Goal: Task Accomplishment & Management: Manage account settings

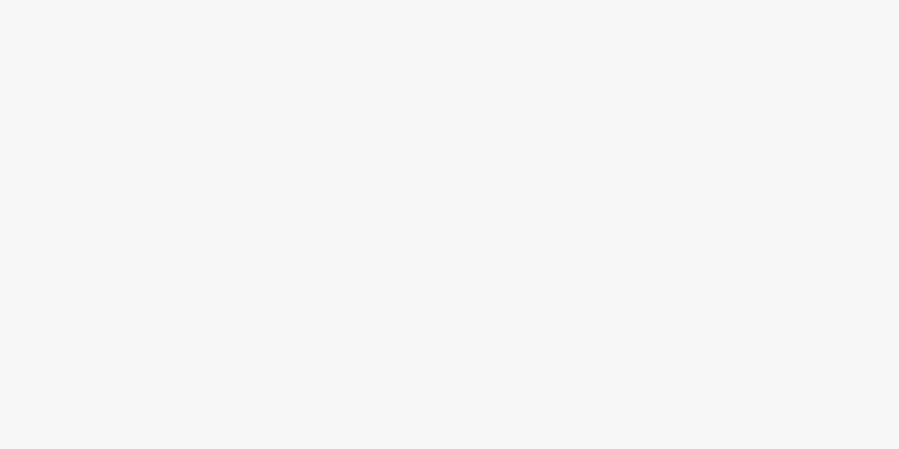
drag, startPoint x: 423, startPoint y: 84, endPoint x: 416, endPoint y: 81, distance: 8.0
click at [416, 81] on div at bounding box center [449, 224] width 899 height 449
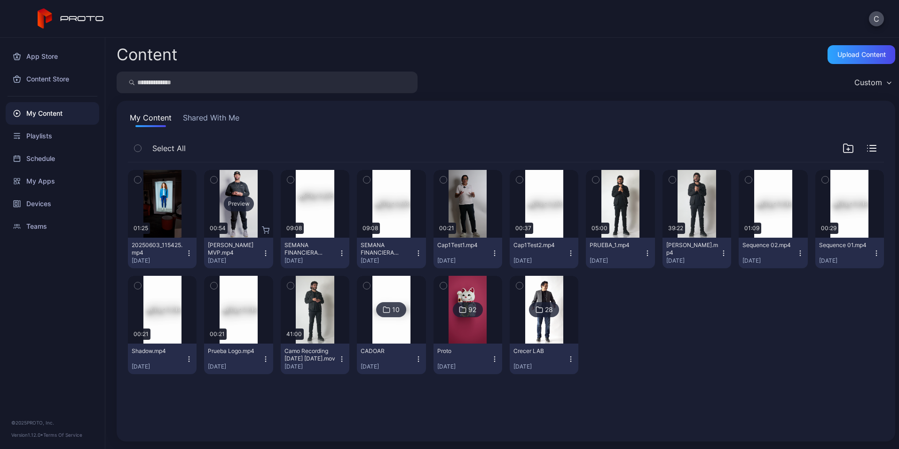
click at [233, 203] on div "Preview" at bounding box center [239, 203] width 30 height 15
click at [41, 206] on div "Devices" at bounding box center [53, 203] width 94 height 23
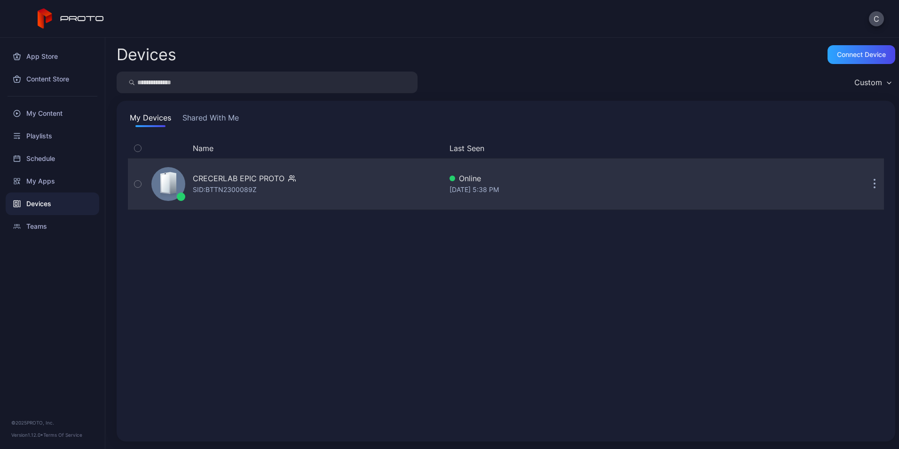
click at [228, 175] on div "CRECERLAB EPIC PROTO" at bounding box center [239, 178] width 92 height 11
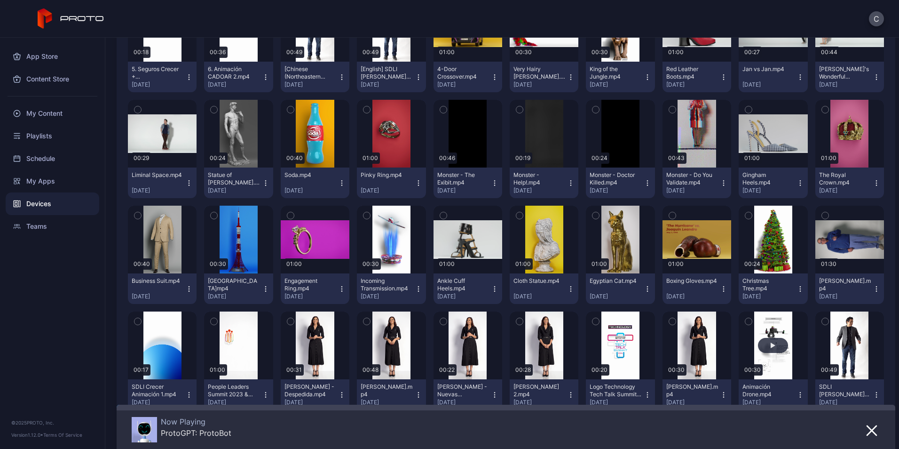
scroll to position [470, 0]
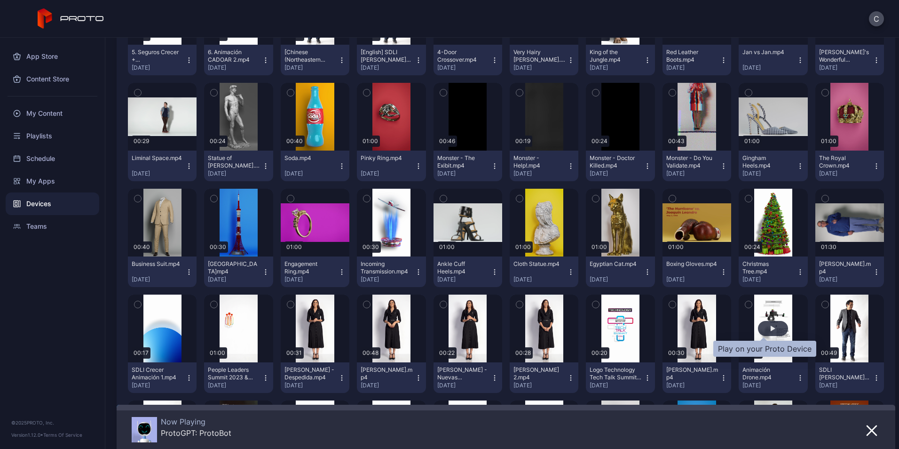
click at [763, 325] on div "button" at bounding box center [773, 328] width 30 height 15
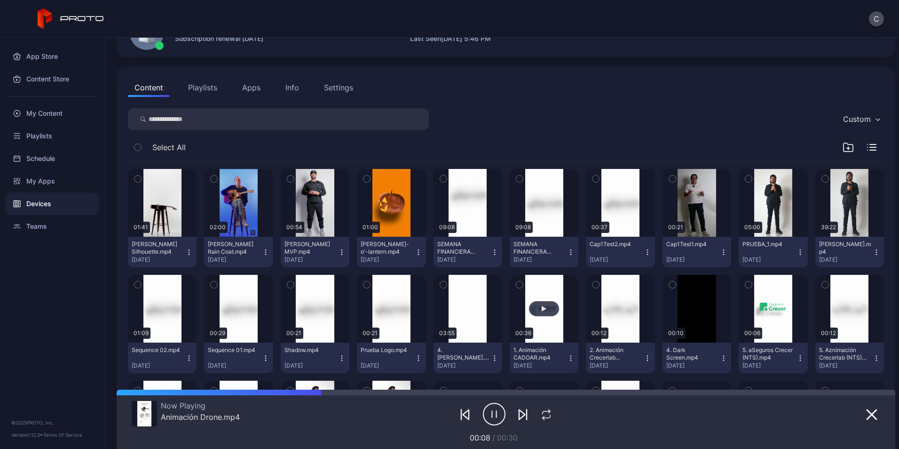
scroll to position [0, 0]
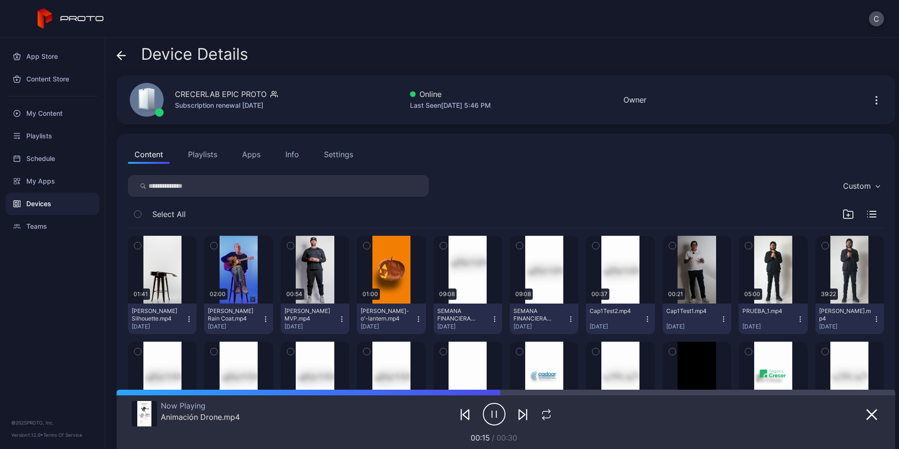
click at [876, 97] on icon "button" at bounding box center [876, 96] width 1 height 1
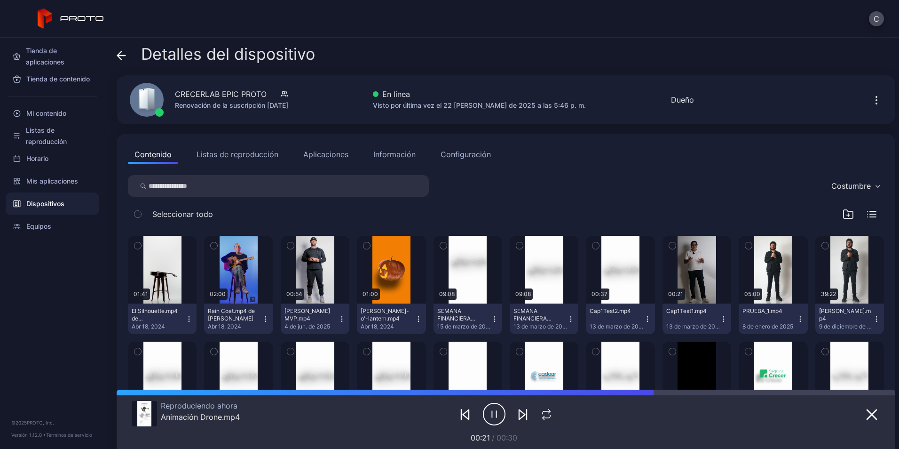
click at [869, 93] on button "button" at bounding box center [876, 99] width 15 height 19
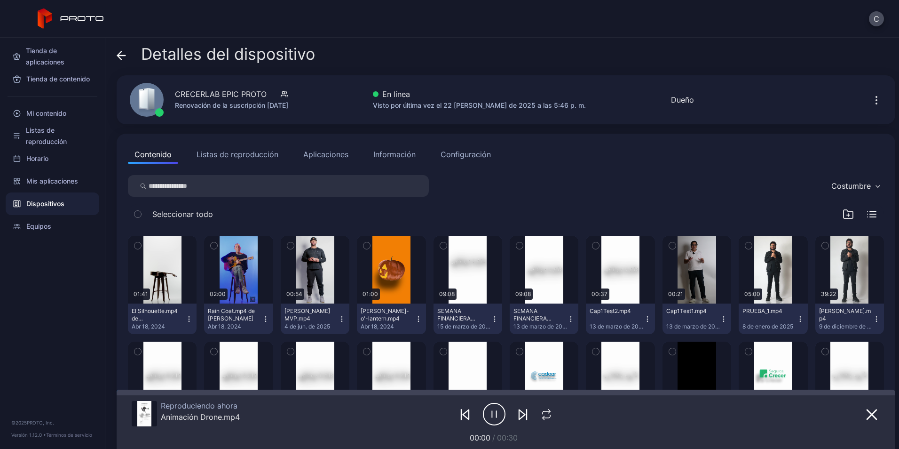
click at [649, 40] on div "Detalles del dispositivo CRECERLAB EPIC PROTO Renovación de la suscripción Sep …" at bounding box center [502, 243] width 794 height 411
click at [456, 155] on div "Configuración" at bounding box center [466, 154] width 50 height 11
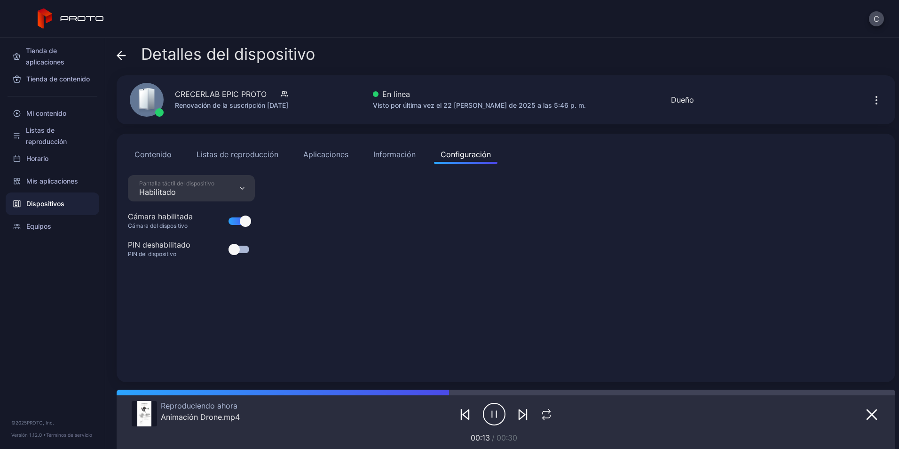
click at [395, 154] on div "Información" at bounding box center [394, 154] width 42 height 11
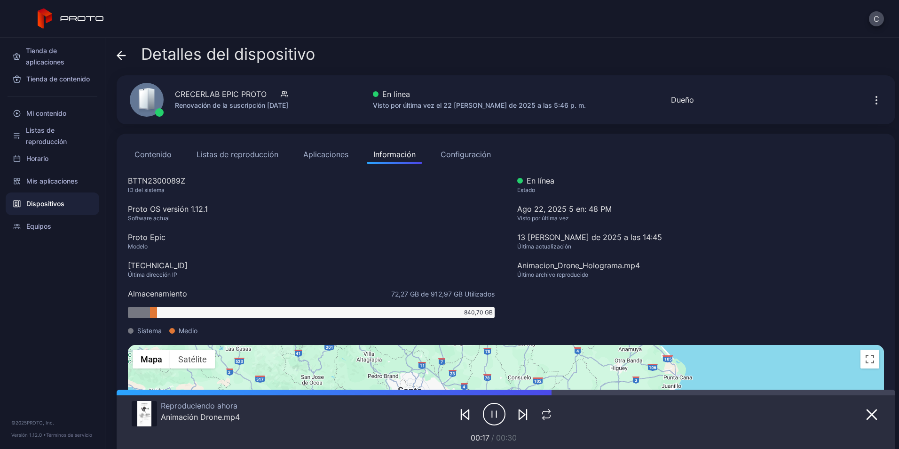
click at [317, 150] on button "Aplicaciones" at bounding box center [326, 154] width 58 height 19
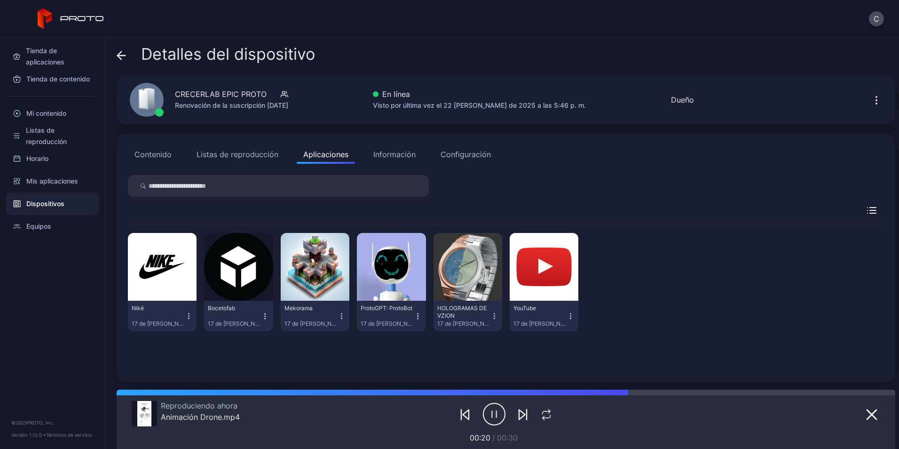
click at [261, 153] on button "Listas de reproducción" at bounding box center [237, 154] width 95 height 19
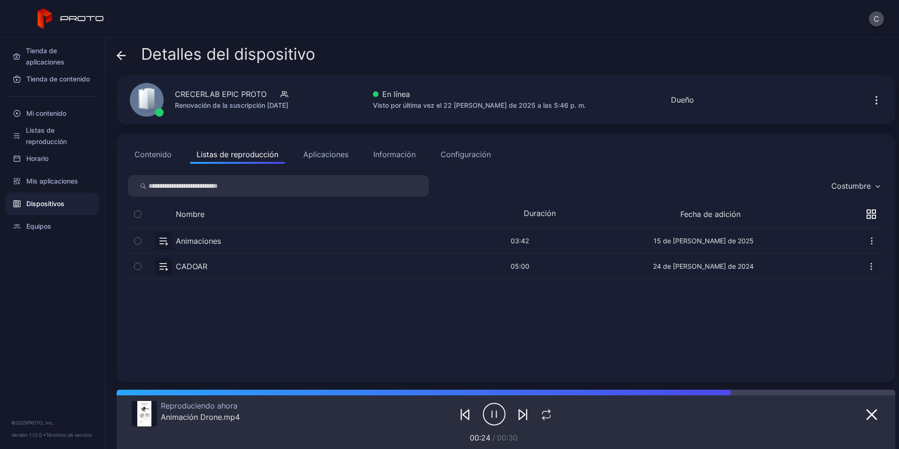
click at [151, 156] on button "Contenido" at bounding box center [153, 154] width 50 height 19
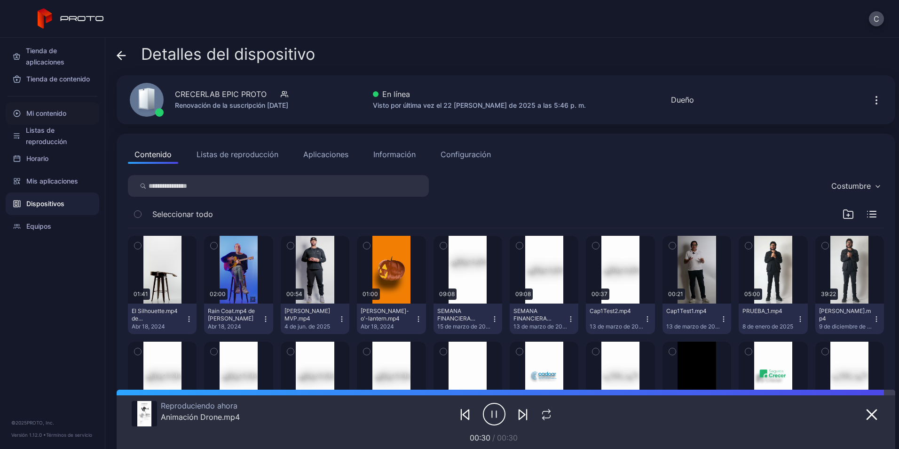
click at [44, 114] on font "Mi contenido" at bounding box center [46, 113] width 40 height 11
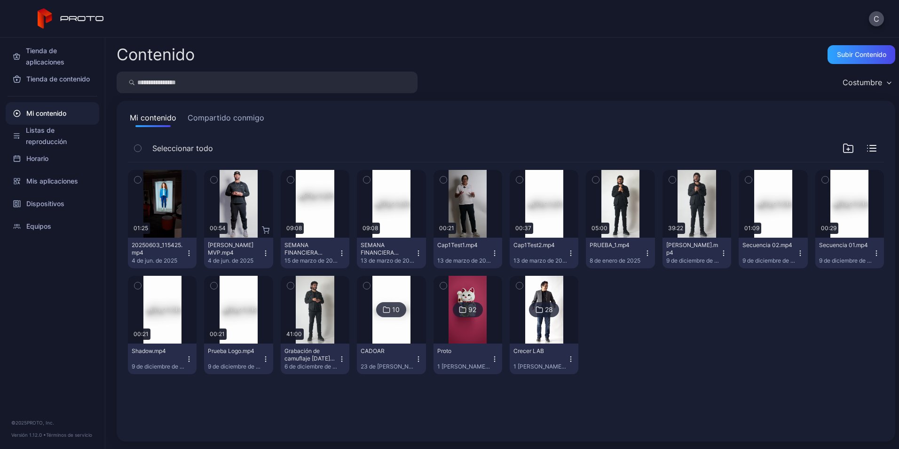
click at [248, 119] on button "Compartido conmigo" at bounding box center [226, 119] width 80 height 15
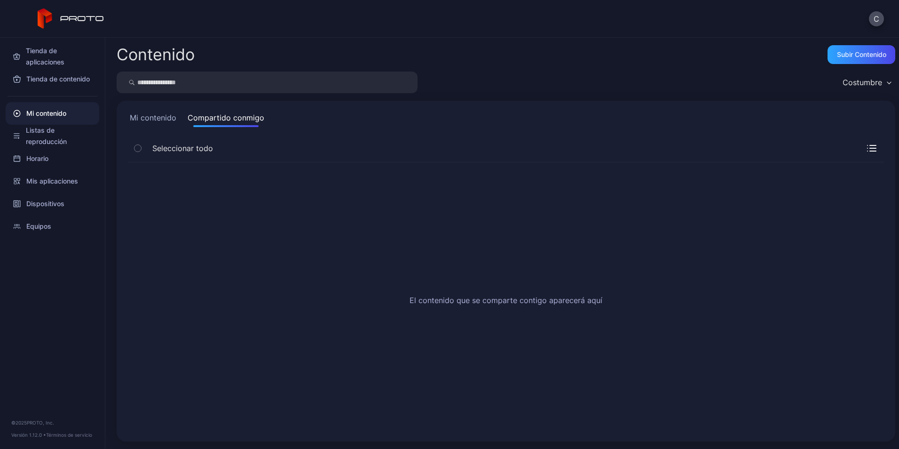
click at [153, 117] on button "Mi contenido" at bounding box center [153, 119] width 50 height 15
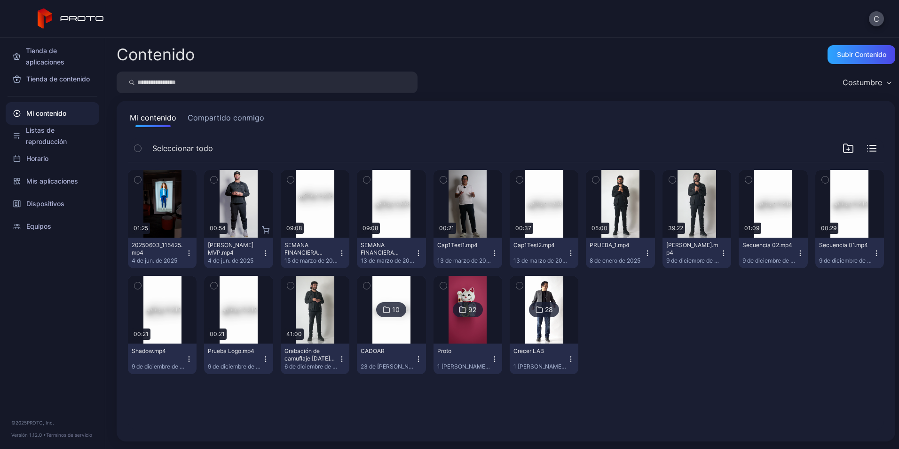
click at [665, 352] on div "Preview 01:25 20250603_115425.mp4 4 de jun. de 2025 Preview 00:54 Albert Pujols…" at bounding box center [506, 271] width 756 height 219
click at [851, 54] on div "Subir contenido" at bounding box center [861, 55] width 49 height 8
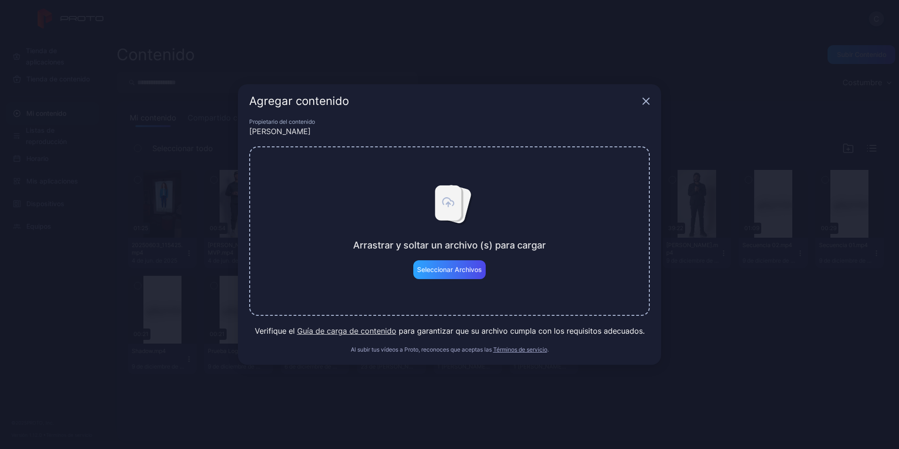
click at [448, 200] on icon at bounding box center [448, 201] width 11 height 8
click at [456, 201] on icon at bounding box center [448, 207] width 26 height 35
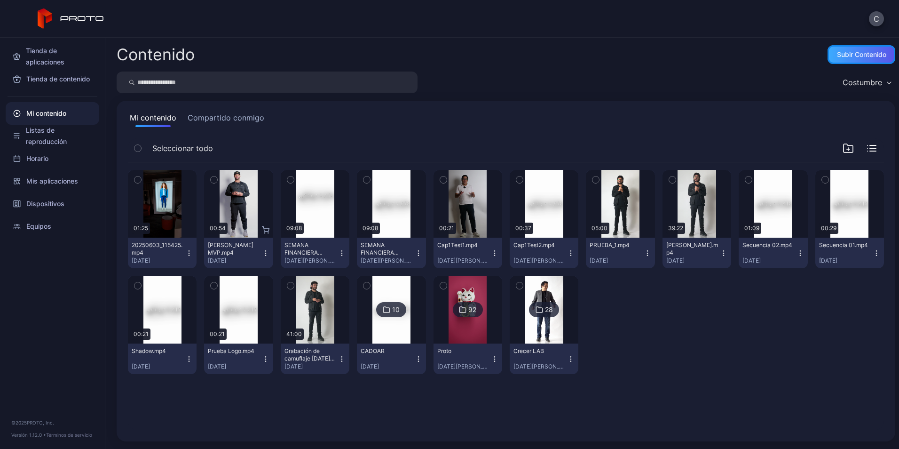
click at [837, 51] on div "Subir contenido" at bounding box center [861, 55] width 49 height 8
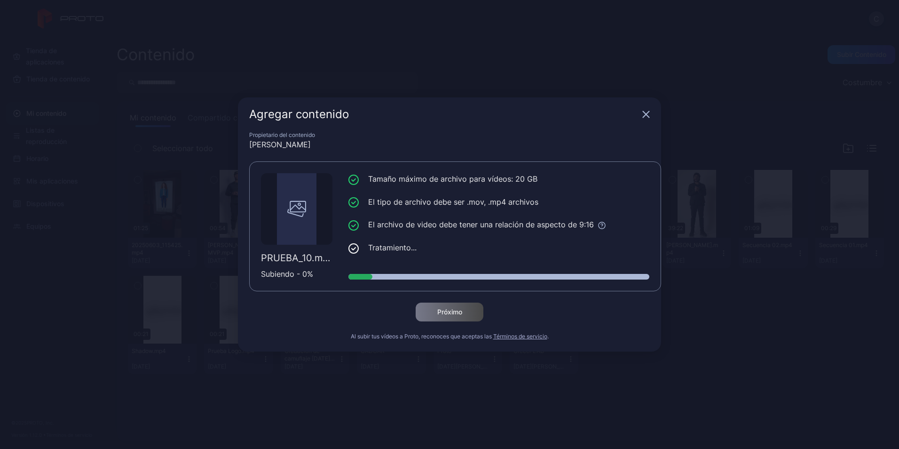
click at [644, 114] on icon "button" at bounding box center [646, 115] width 8 height 8
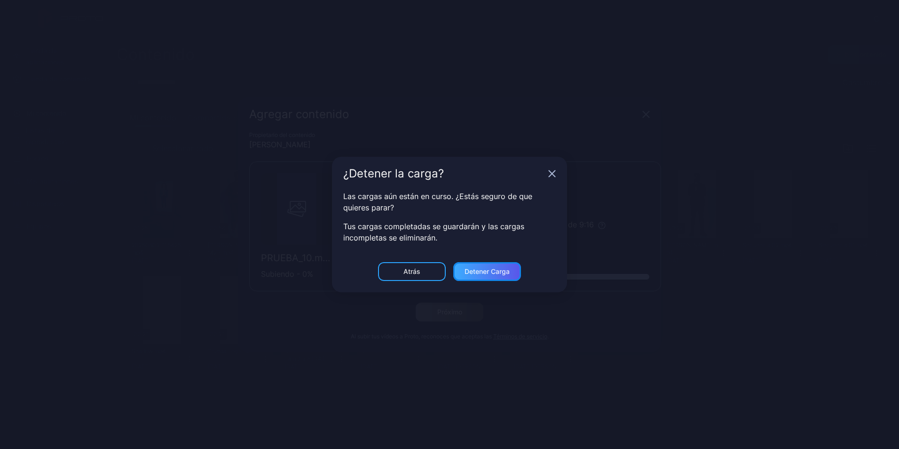
click at [487, 272] on div "Detener carga" at bounding box center [487, 272] width 45 height 8
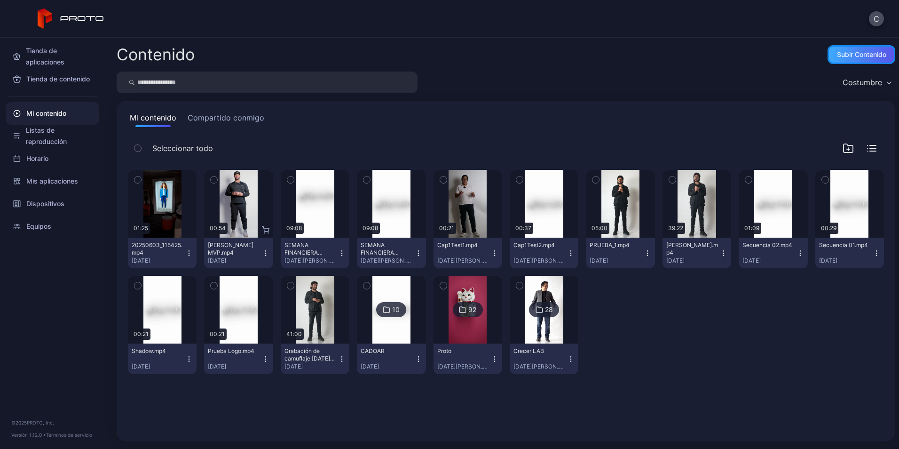
click at [837, 51] on div "Subir contenido" at bounding box center [861, 55] width 49 height 8
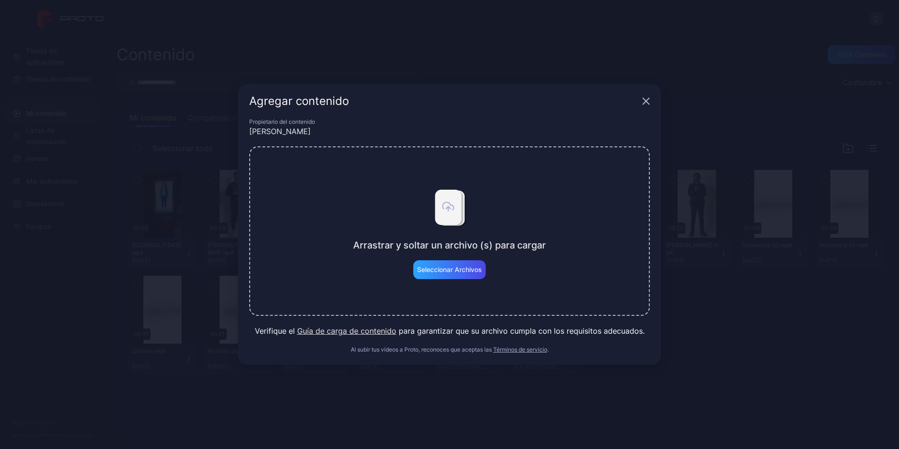
click at [344, 329] on button "Guía de carga de contenido" at bounding box center [346, 330] width 99 height 11
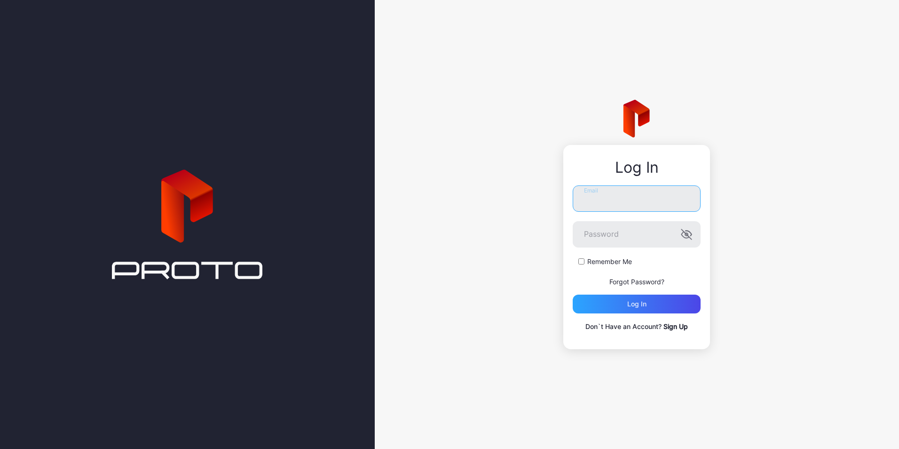
type input "**********"
click at [596, 306] on div "Log in" at bounding box center [637, 303] width 128 height 19
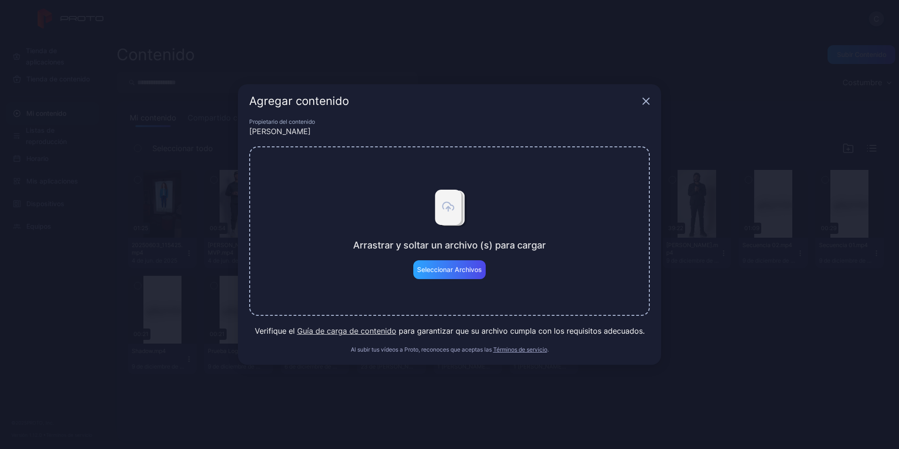
click at [378, 331] on button "Guía de carga de contenido" at bounding box center [346, 330] width 99 height 11
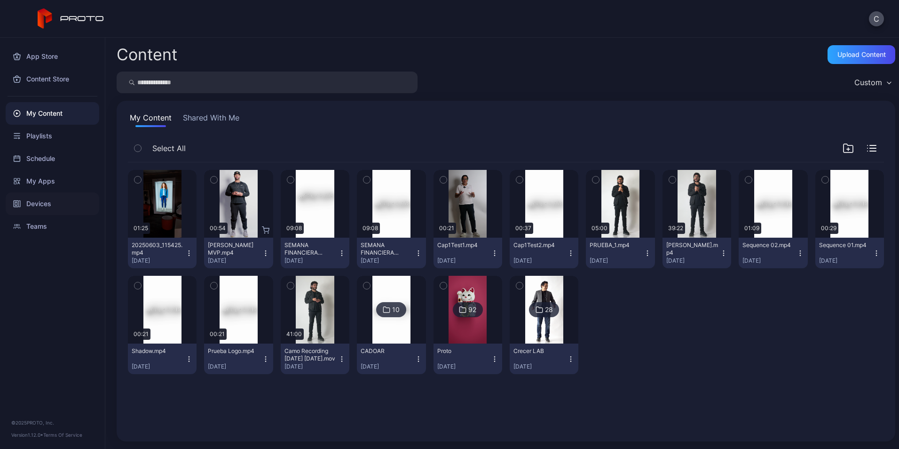
click at [31, 208] on div "Devices" at bounding box center [53, 203] width 94 height 23
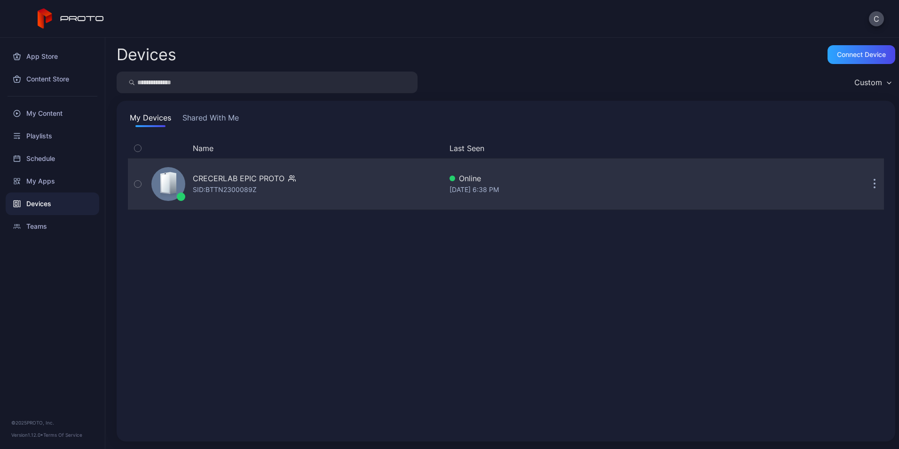
click at [246, 180] on div "CRECERLAB EPIC PROTO" at bounding box center [239, 178] width 92 height 11
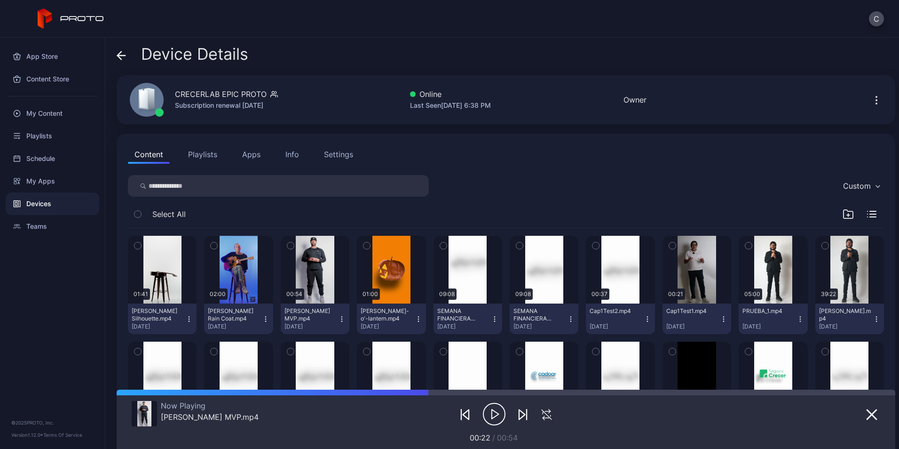
click at [718, 93] on div "CRECERLAB EPIC PROTO Subscription renewal Sep 15, 2025 Online Last Seen Aug 22,…" at bounding box center [506, 99] width 779 height 49
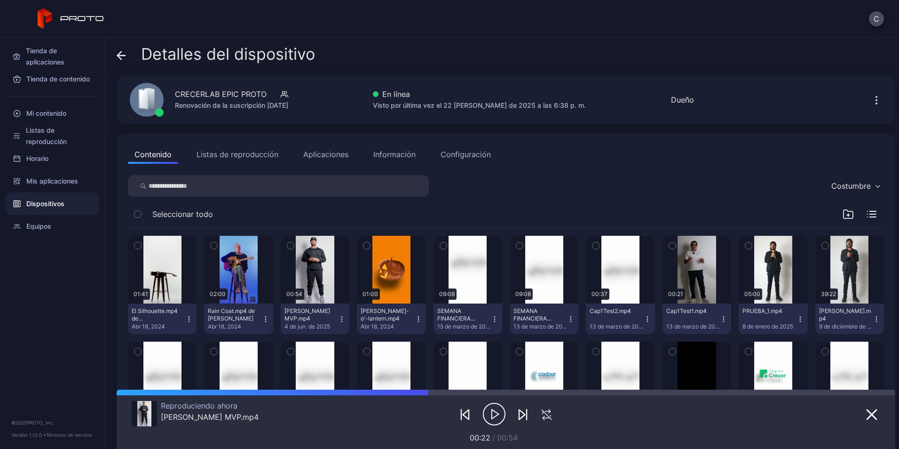
click at [871, 102] on icon "button" at bounding box center [876, 100] width 11 height 11
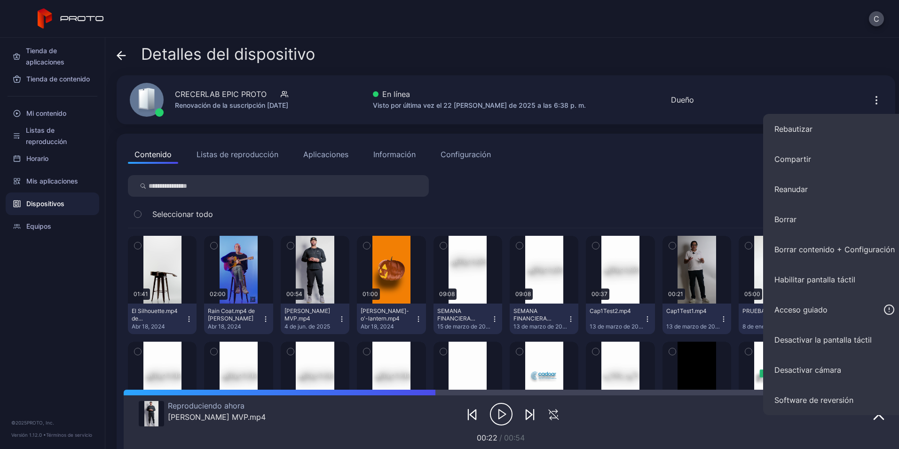
click at [216, 156] on button "Listas de reproducción" at bounding box center [237, 154] width 95 height 19
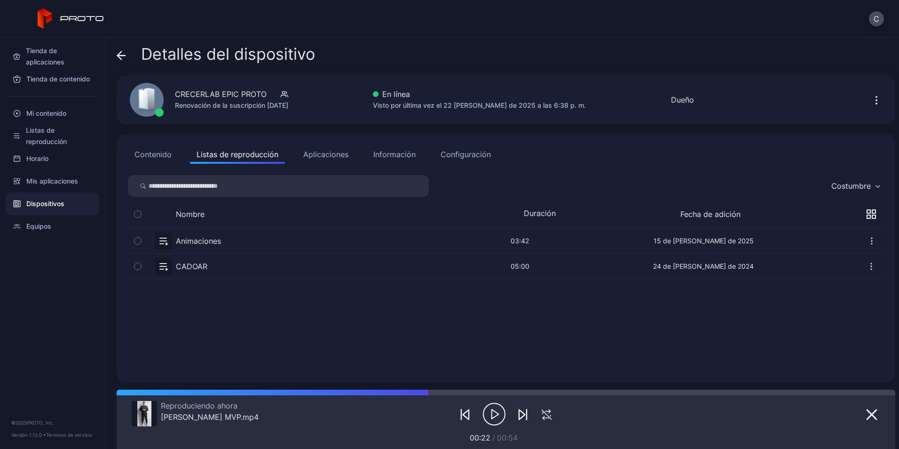
click at [312, 157] on button "Aplicaciones" at bounding box center [326, 154] width 58 height 19
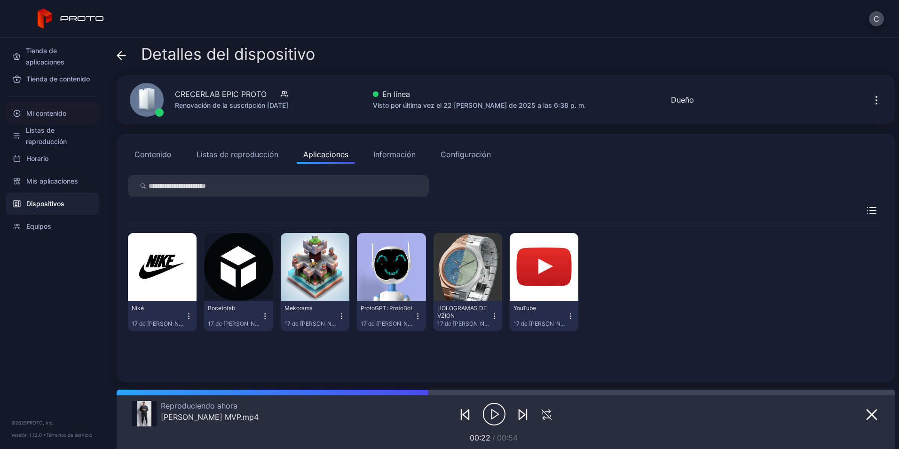
click at [46, 112] on font "Mi contenido" at bounding box center [46, 113] width 40 height 11
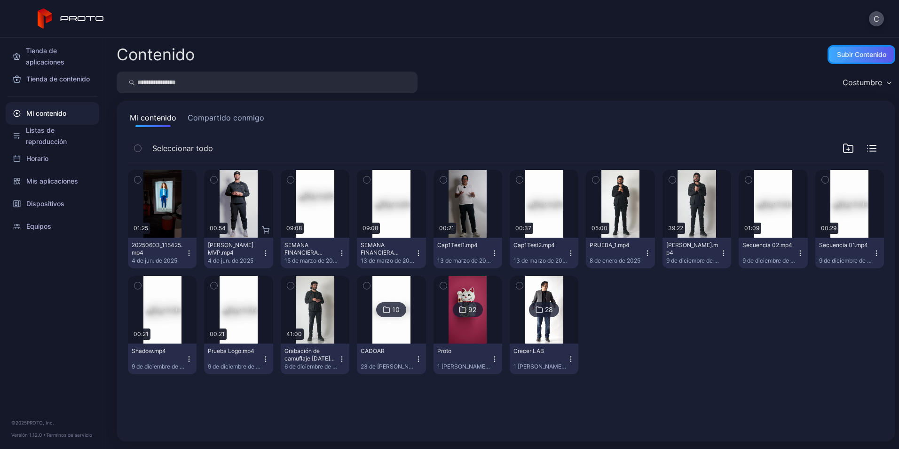
click at [837, 54] on div "Subir contenido" at bounding box center [861, 55] width 49 height 8
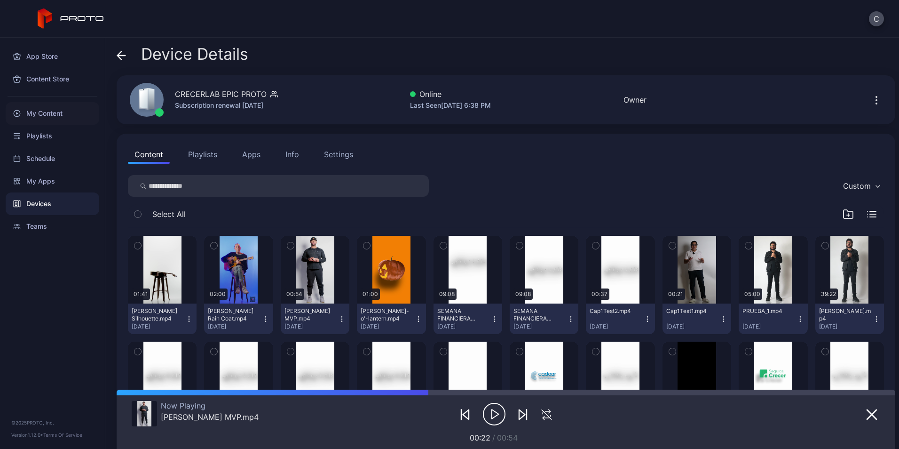
click at [46, 111] on div "My Content" at bounding box center [53, 113] width 94 height 23
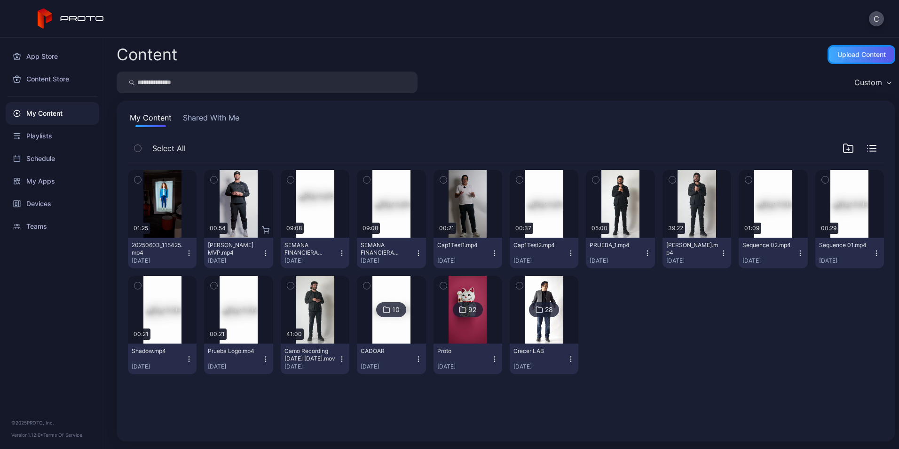
click at [846, 49] on div "Upload Content" at bounding box center [862, 54] width 68 height 19
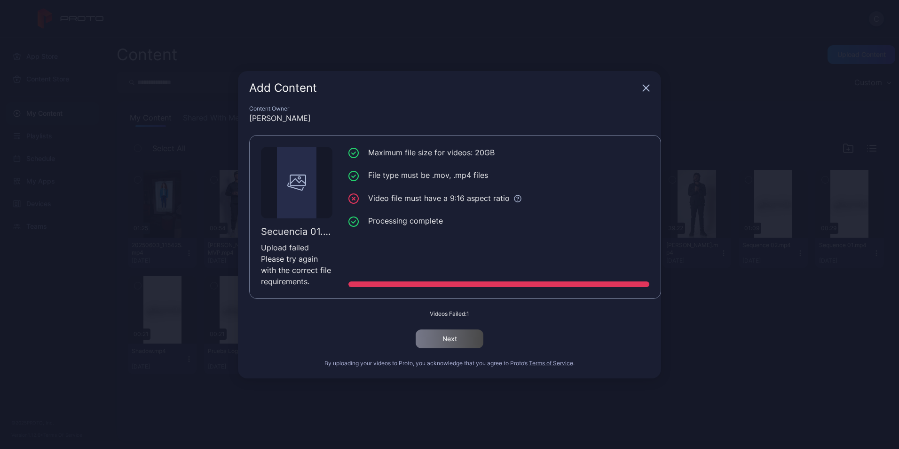
click at [645, 88] on icon "button" at bounding box center [646, 88] width 6 height 6
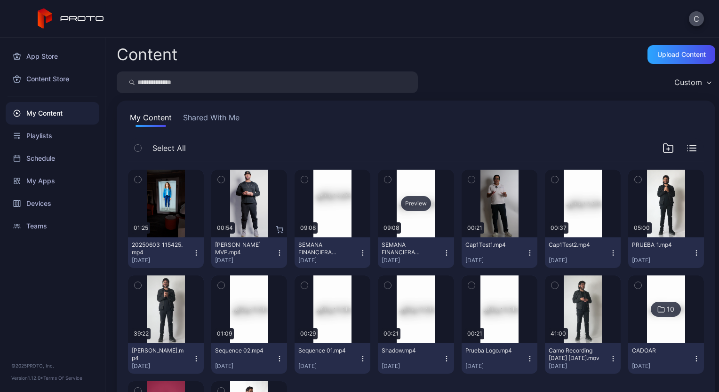
click at [427, 208] on div "Preview" at bounding box center [416, 204] width 76 height 68
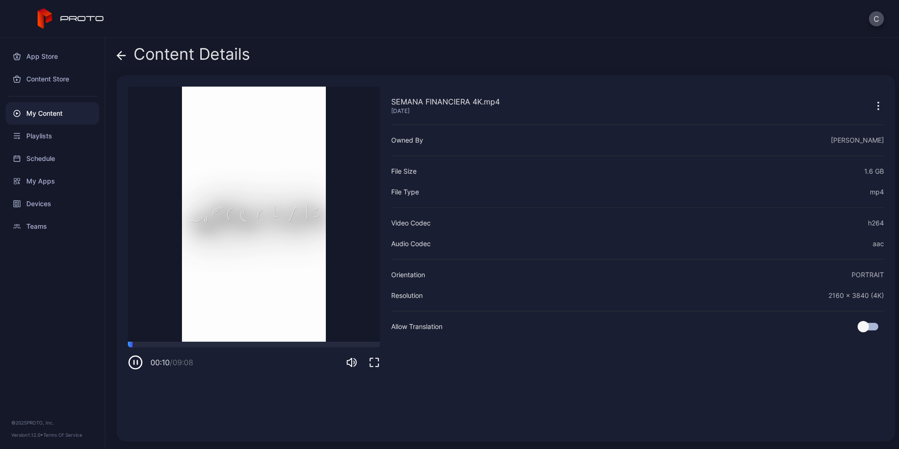
click at [50, 116] on div "My Content" at bounding box center [53, 113] width 94 height 23
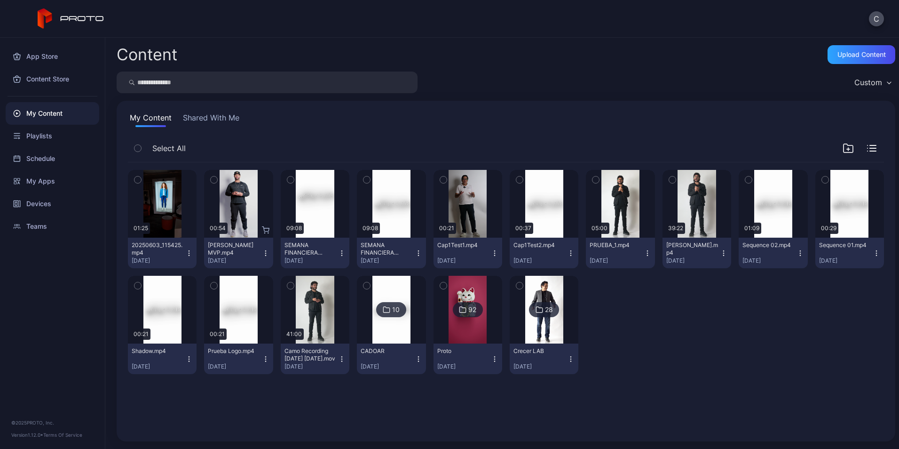
click at [678, 324] on div "Preview 01:25 20250603_115425.mp4 [DATE] Preview 00:54 [PERSON_NAME] MVP.mp4 [D…" at bounding box center [506, 271] width 756 height 219
click at [842, 51] on div "Upload Content" at bounding box center [861, 55] width 48 height 8
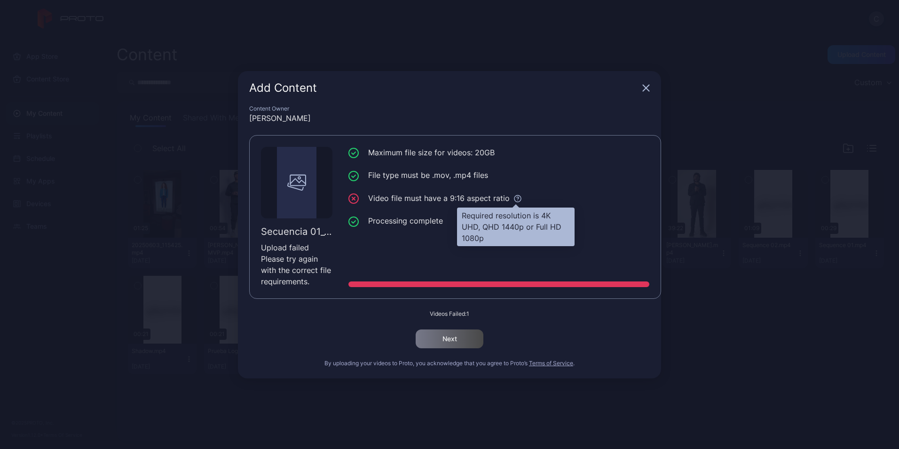
click at [517, 197] on icon at bounding box center [518, 198] width 2 height 2
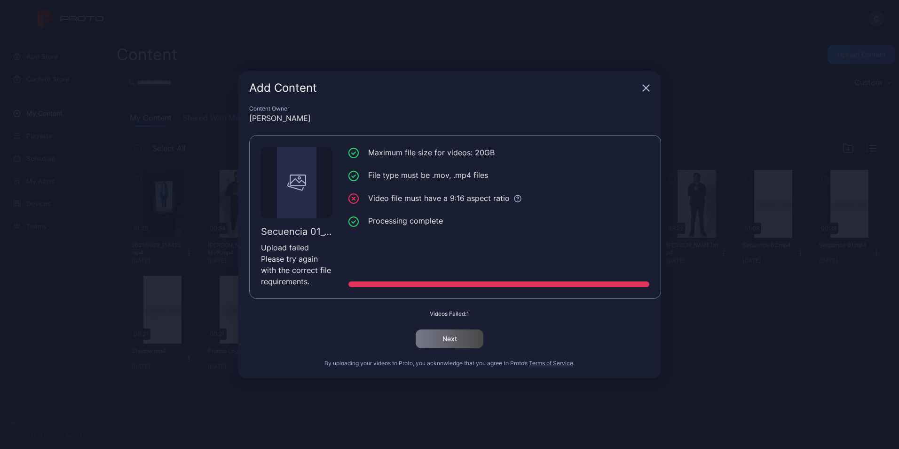
click at [445, 308] on div "Content Owner [PERSON_NAME] 01_1.mp4 Upload failed Please try again with the co…" at bounding box center [449, 241] width 423 height 273
click at [647, 87] on icon "button" at bounding box center [646, 88] width 6 height 6
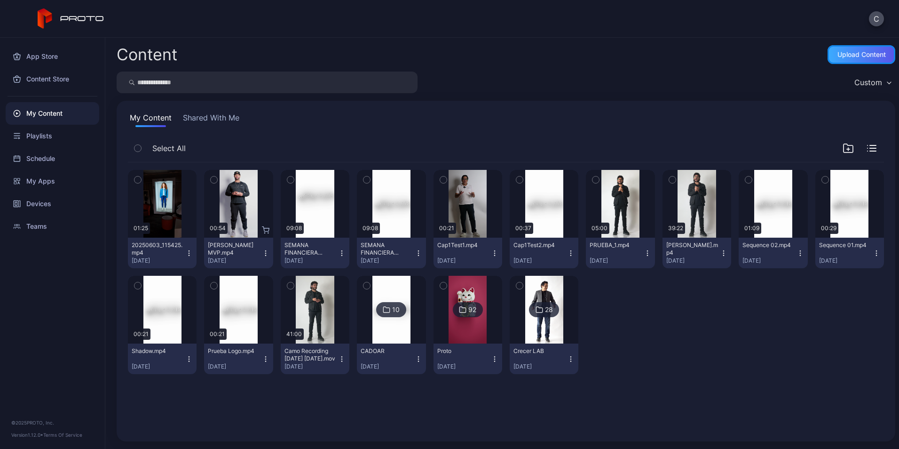
click at [837, 55] on div "Upload Content" at bounding box center [861, 55] width 48 height 8
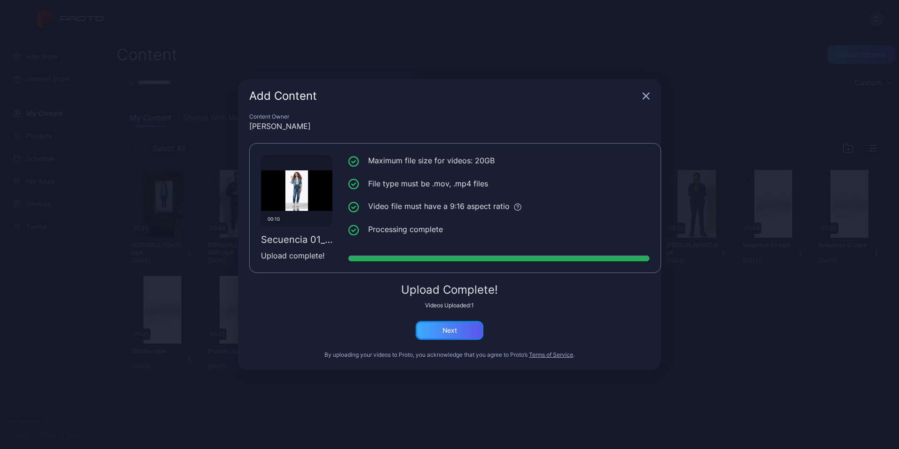
click at [450, 329] on div "Next" at bounding box center [449, 330] width 15 height 8
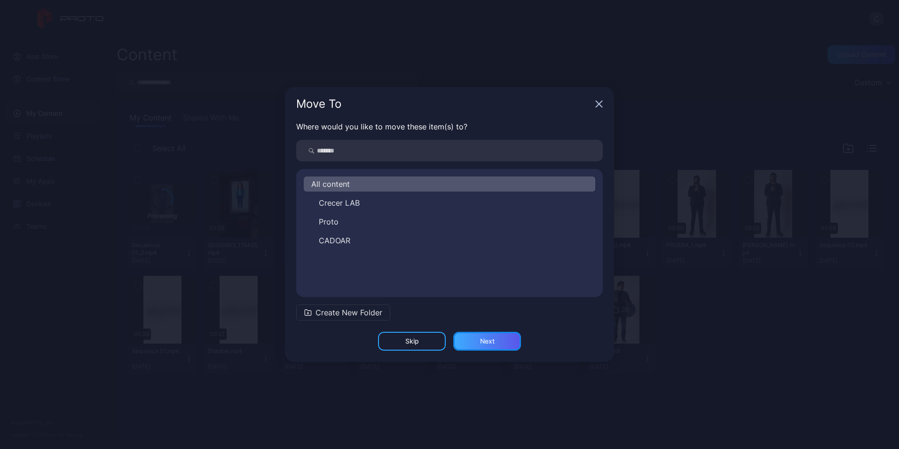
click at [490, 342] on div "Next" at bounding box center [487, 341] width 15 height 8
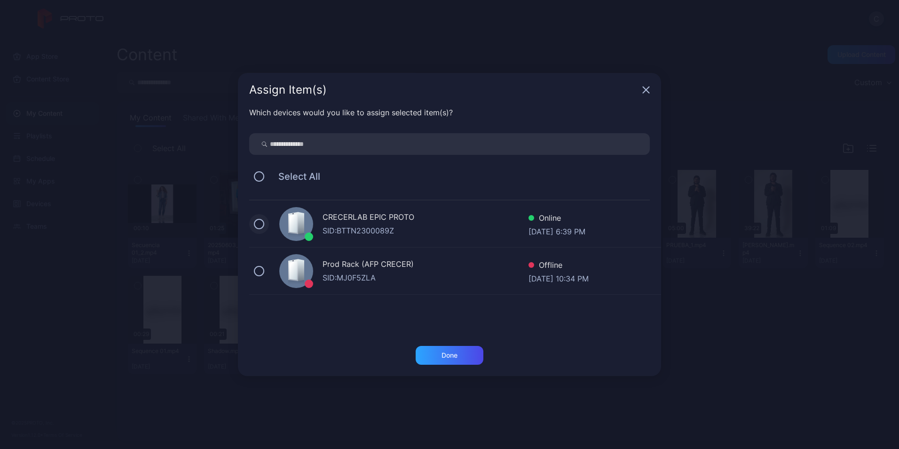
click at [260, 225] on button at bounding box center [259, 224] width 10 height 10
click at [455, 355] on div "Done" at bounding box center [450, 355] width 16 height 8
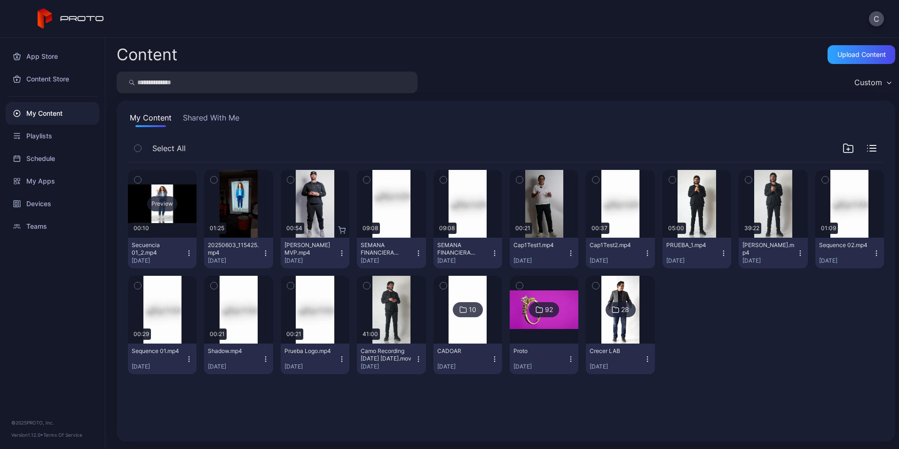
click at [158, 202] on div "Preview" at bounding box center [162, 203] width 30 height 15
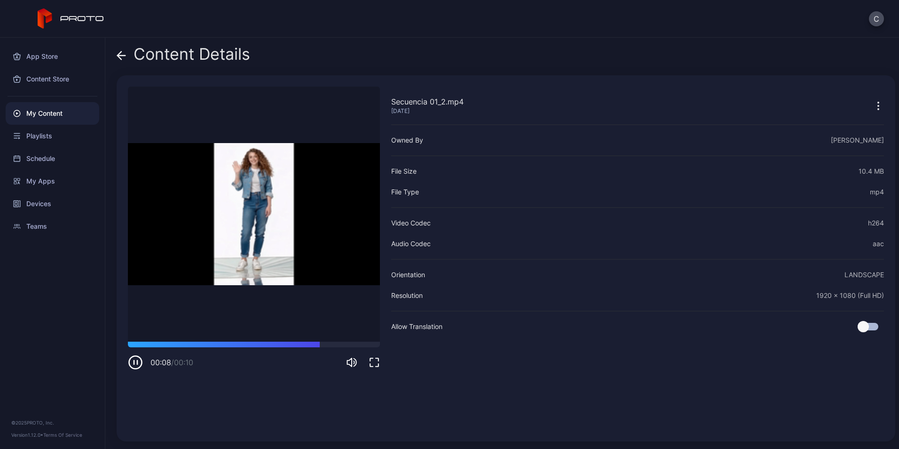
click at [32, 111] on div "My Content" at bounding box center [53, 113] width 94 height 23
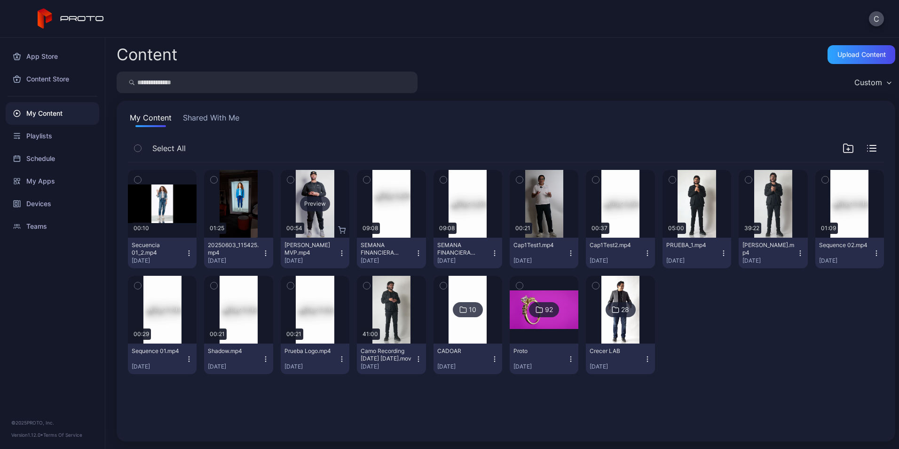
click at [307, 205] on div "Preview" at bounding box center [315, 203] width 30 height 15
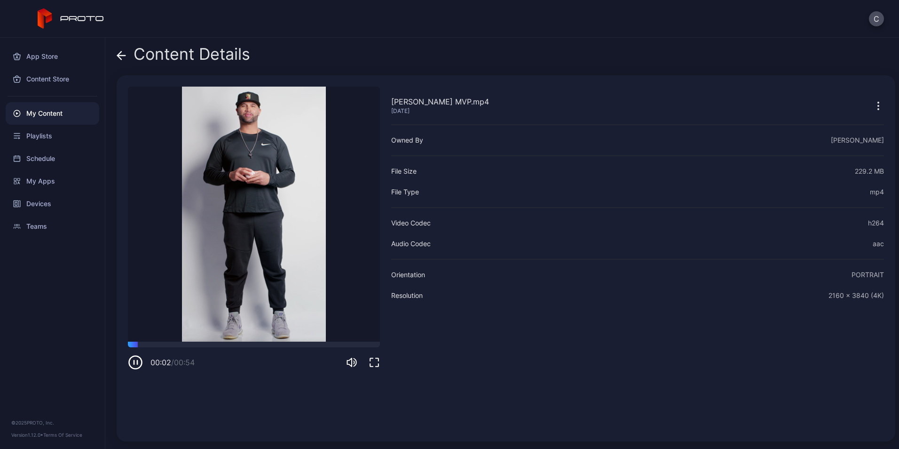
click at [133, 359] on icon "button" at bounding box center [135, 362] width 15 height 15
click at [43, 112] on div "My Content" at bounding box center [53, 113] width 94 height 23
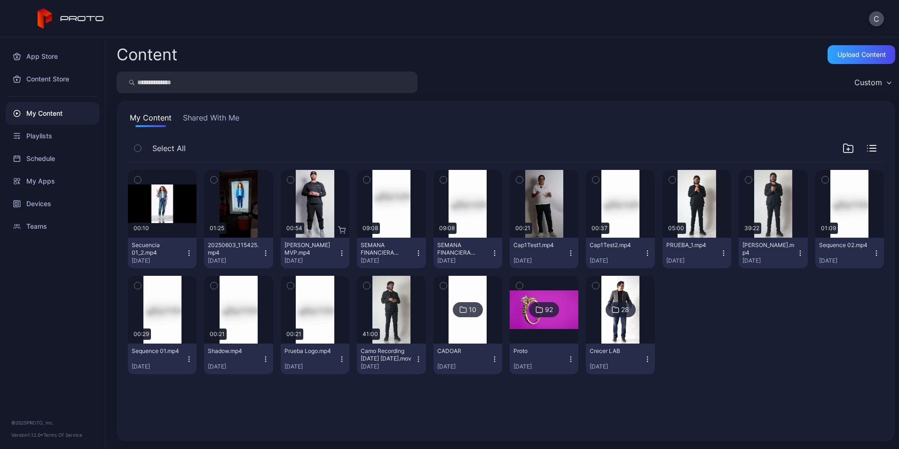
click at [194, 257] on button "Secuencia 01_2.mp4 [DATE]" at bounding box center [162, 252] width 69 height 31
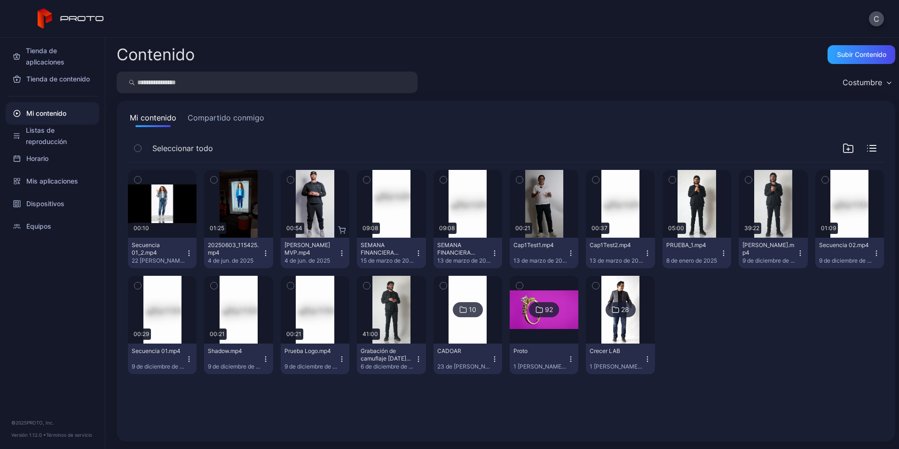
click at [189, 251] on icon "button" at bounding box center [189, 250] width 0 height 0
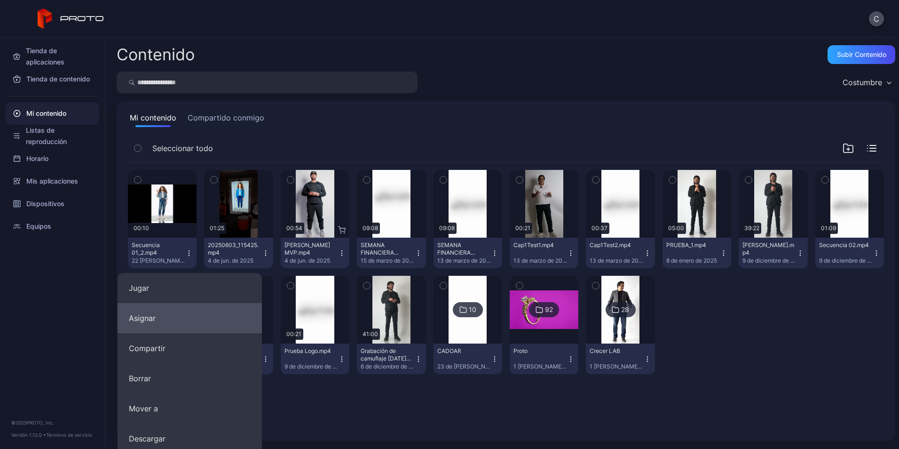
click at [158, 317] on button "Asignar" at bounding box center [190, 318] width 144 height 30
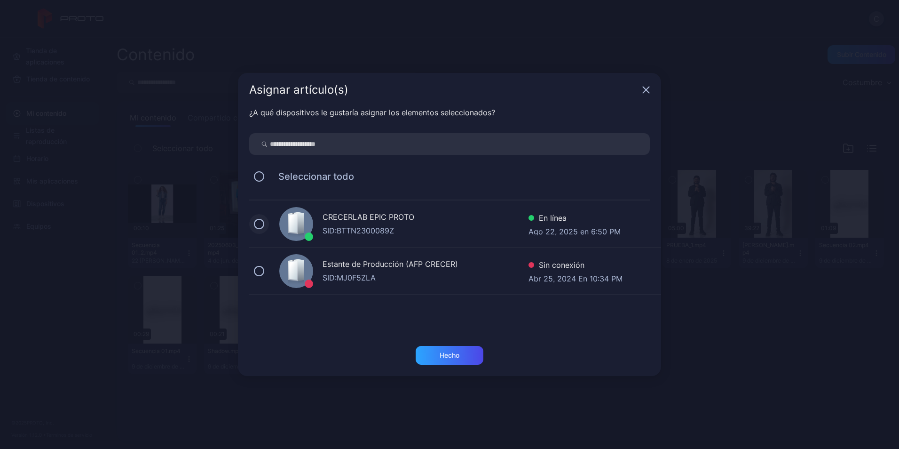
click at [263, 222] on button at bounding box center [259, 224] width 10 height 10
click at [448, 354] on div "Hecho" at bounding box center [450, 355] width 20 height 8
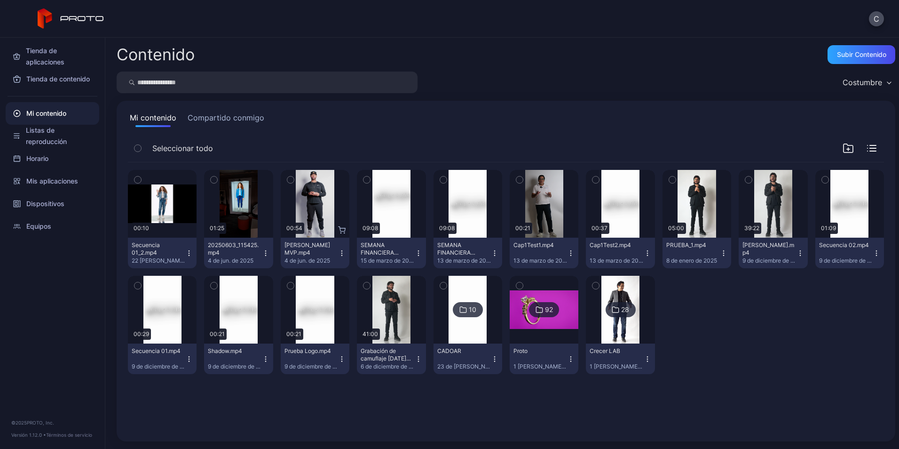
click at [213, 119] on button "Compartido conmigo" at bounding box center [226, 119] width 80 height 15
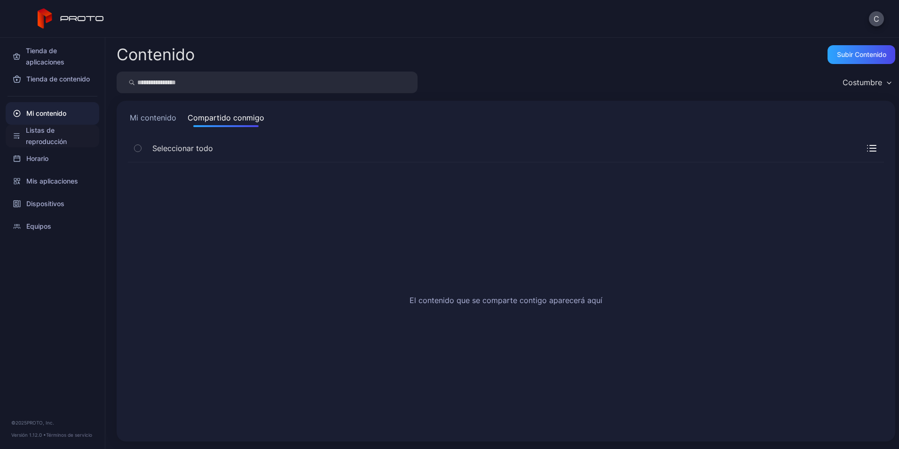
click at [38, 135] on font "Listas de reproducción" at bounding box center [59, 136] width 66 height 23
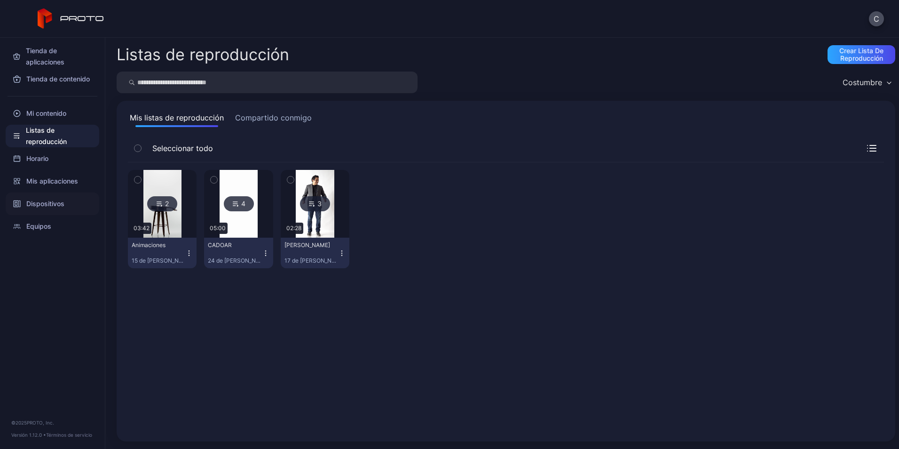
click at [43, 204] on font "Dispositivos" at bounding box center [45, 203] width 38 height 11
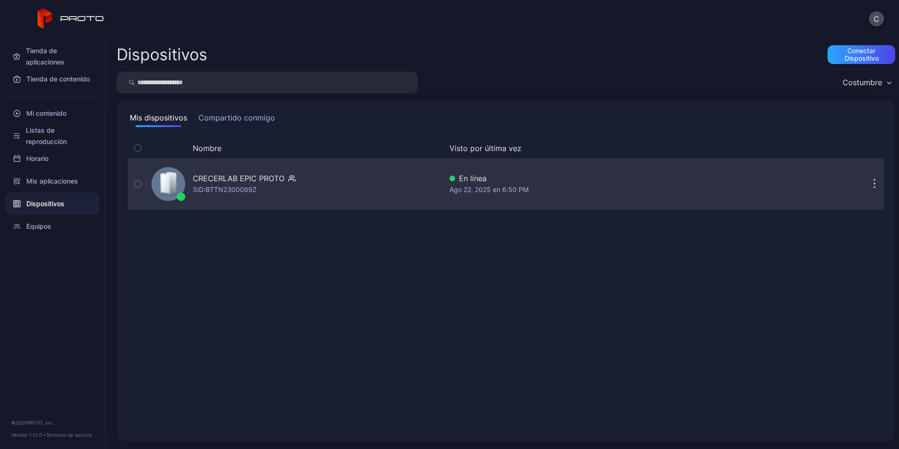
click at [233, 177] on div "CRECERLAB EPIC PROTO" at bounding box center [239, 178] width 92 height 11
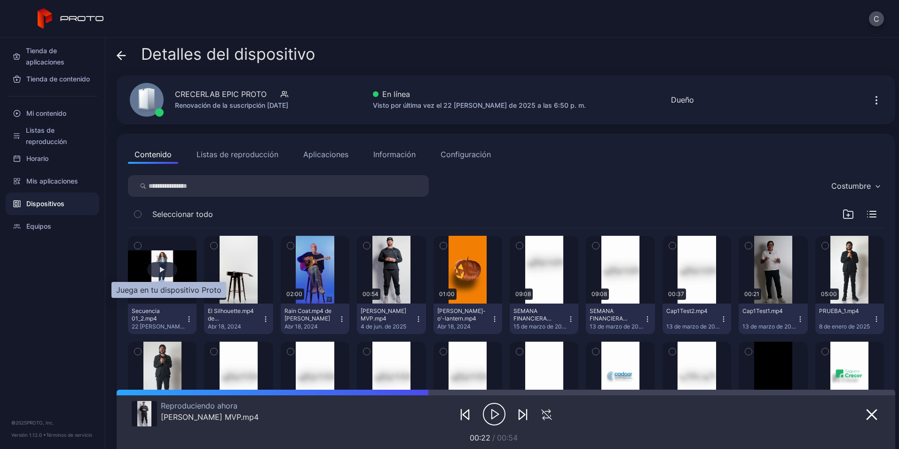
click at [161, 272] on div "button" at bounding box center [162, 270] width 5 height 6
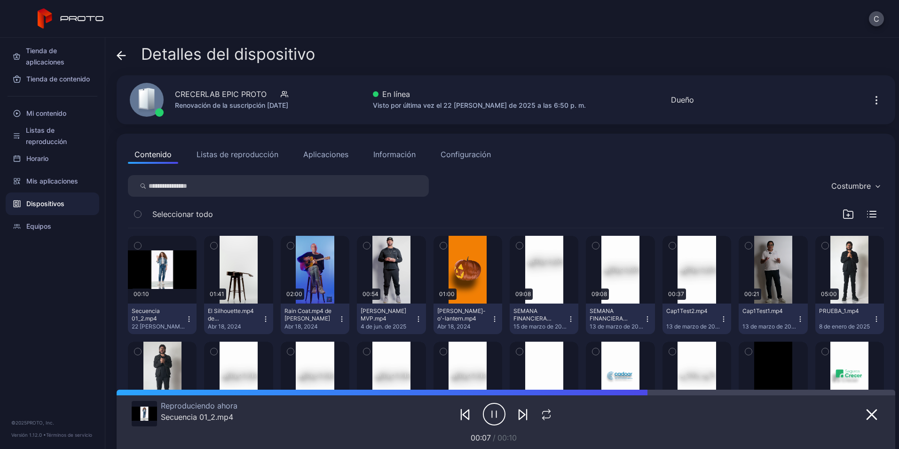
click at [136, 245] on icon "button" at bounding box center [137, 245] width 7 height 10
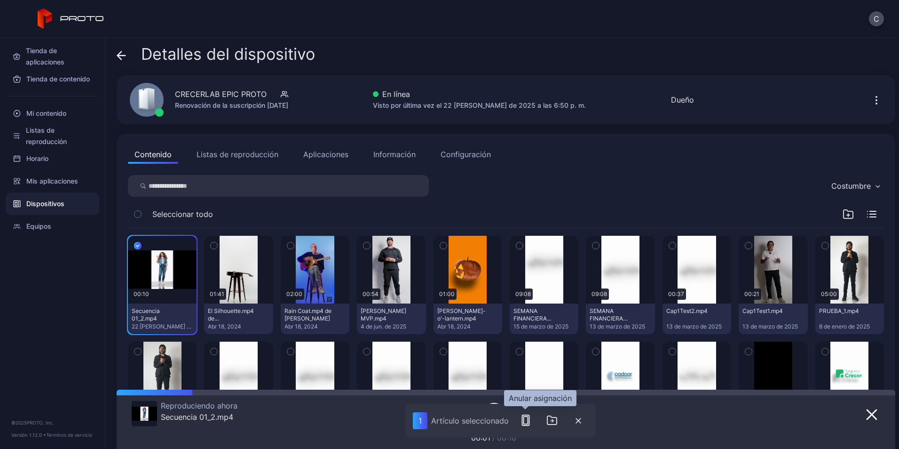
click at [526, 419] on icon "button" at bounding box center [525, 419] width 11 height 11
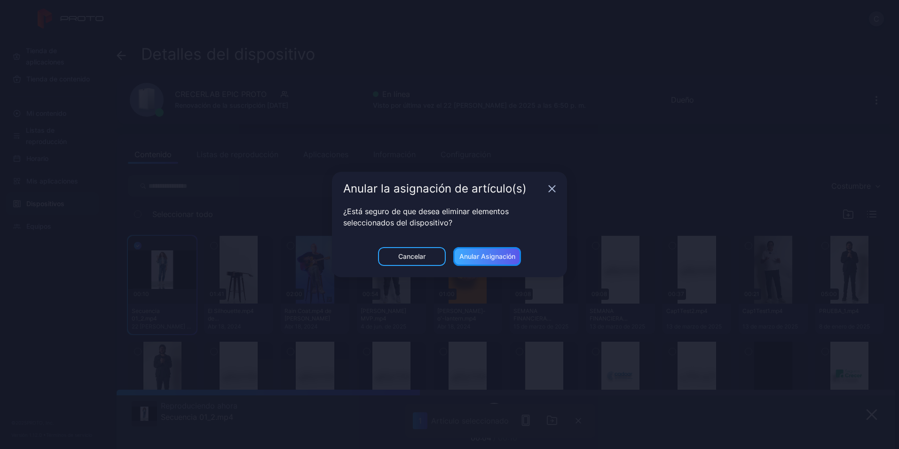
click at [477, 254] on div "Anular asignación" at bounding box center [487, 257] width 56 height 8
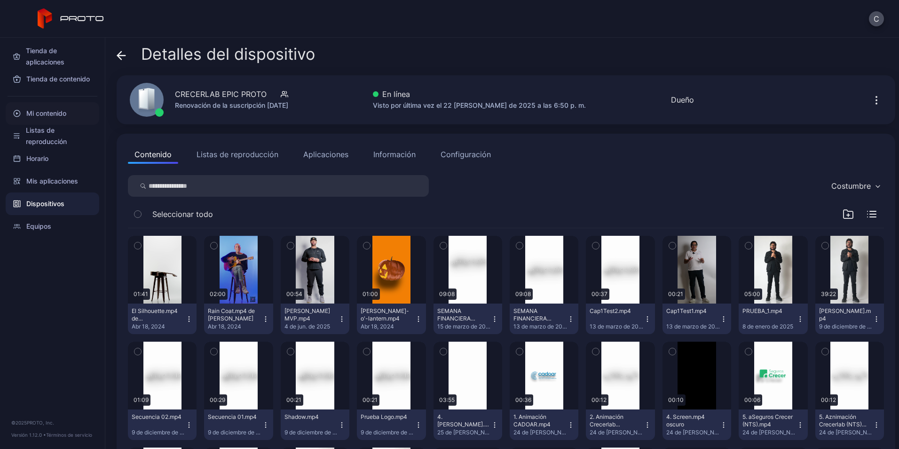
click at [45, 109] on font "Mi contenido" at bounding box center [46, 113] width 40 height 11
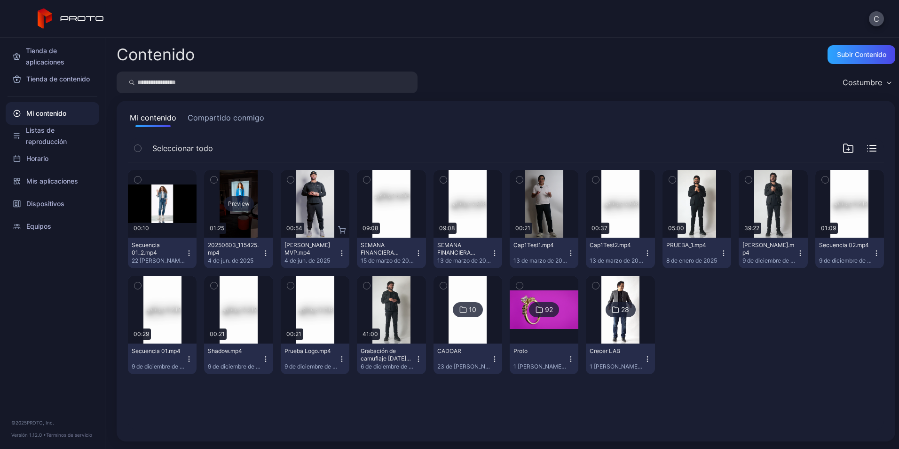
click at [237, 203] on div "Preview" at bounding box center [239, 203] width 30 height 15
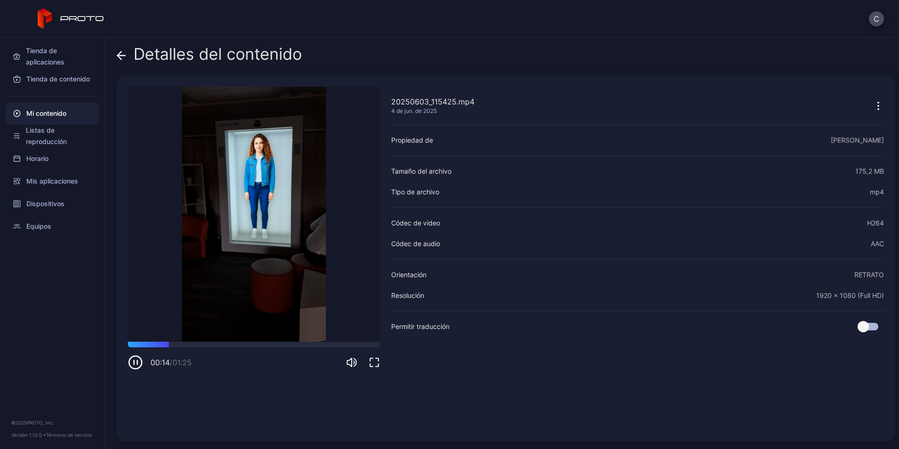
click at [135, 360] on icon "button" at bounding box center [135, 362] width 15 height 15
click at [52, 113] on font "Mi contenido" at bounding box center [46, 113] width 40 height 11
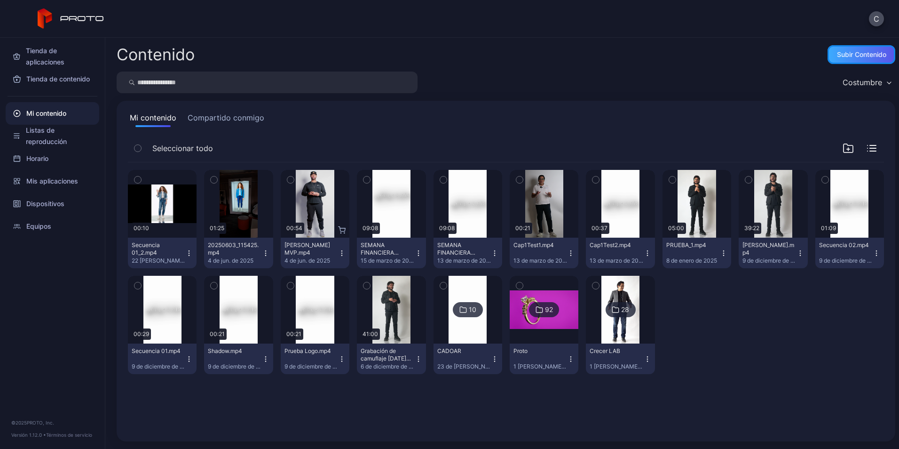
click at [837, 51] on div "Subir contenido" at bounding box center [861, 55] width 49 height 8
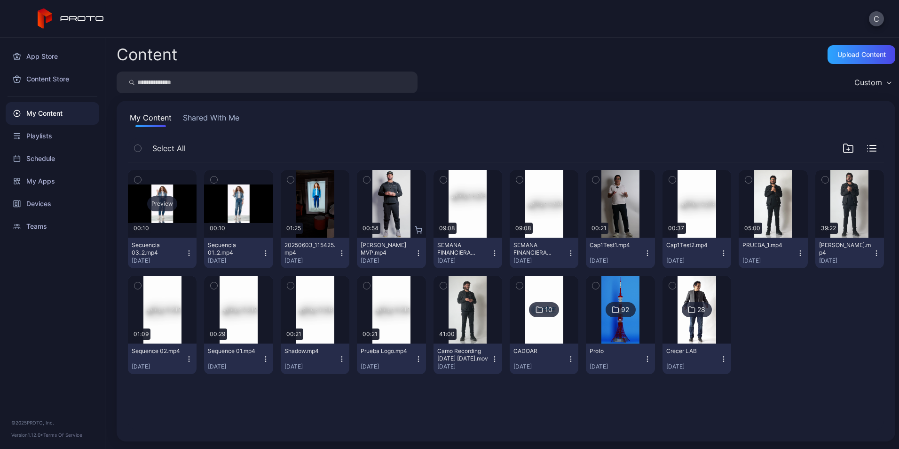
click at [160, 202] on div "Preview" at bounding box center [162, 203] width 30 height 15
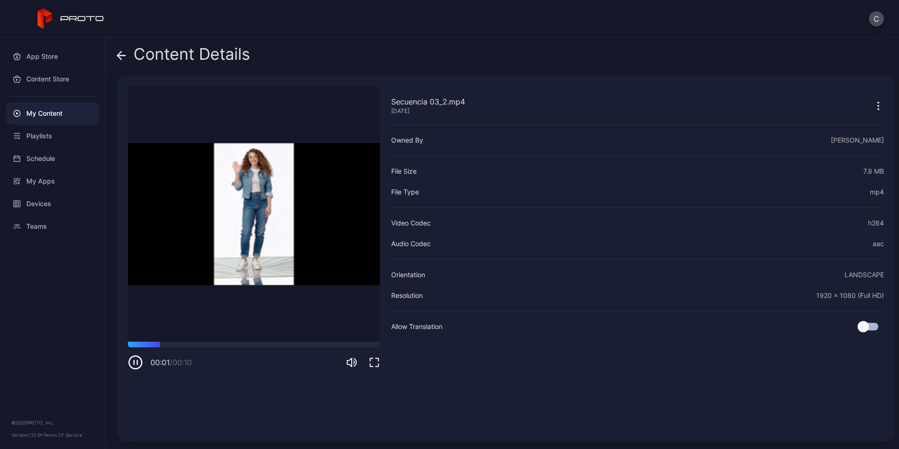
click at [119, 58] on icon at bounding box center [121, 55] width 9 height 9
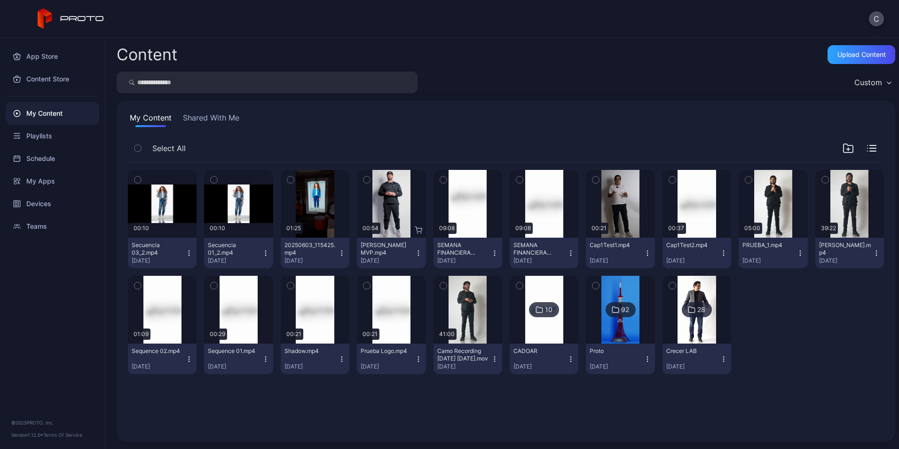
click at [189, 251] on icon "button" at bounding box center [189, 250] width 0 height 0
drag, startPoint x: 270, startPoint y: 411, endPoint x: 164, endPoint y: 199, distance: 236.4
click at [164, 199] on div "Preview" at bounding box center [162, 204] width 69 height 68
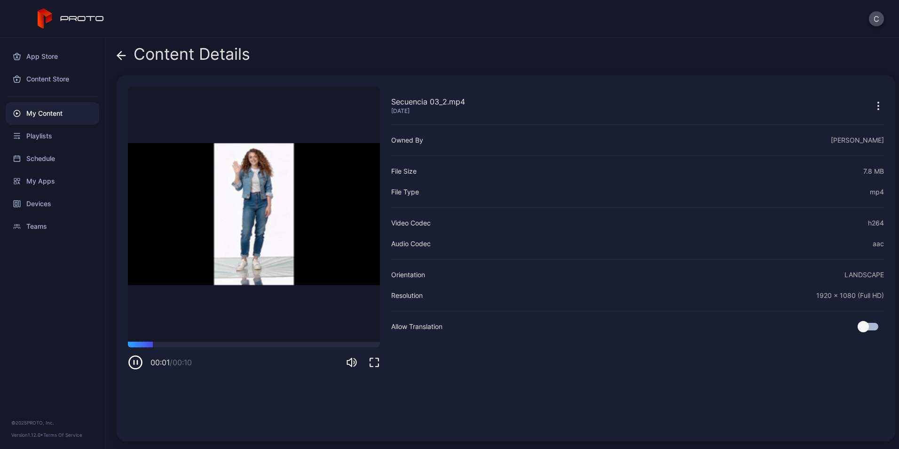
click at [120, 50] on span at bounding box center [121, 54] width 9 height 18
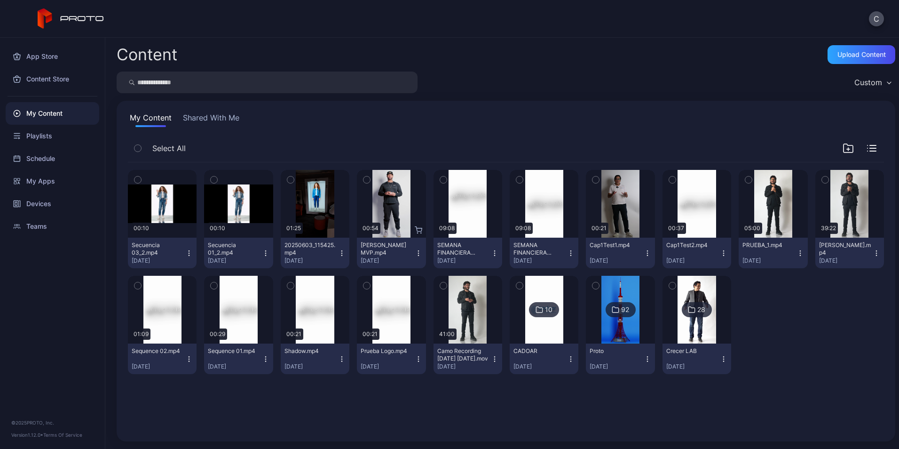
click at [190, 252] on icon "button" at bounding box center [189, 253] width 8 height 8
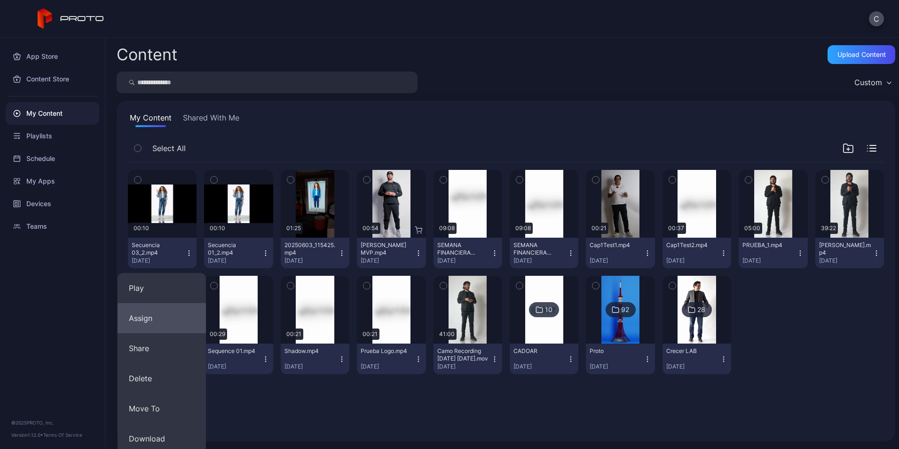
click at [157, 320] on button "Assign" at bounding box center [162, 318] width 88 height 30
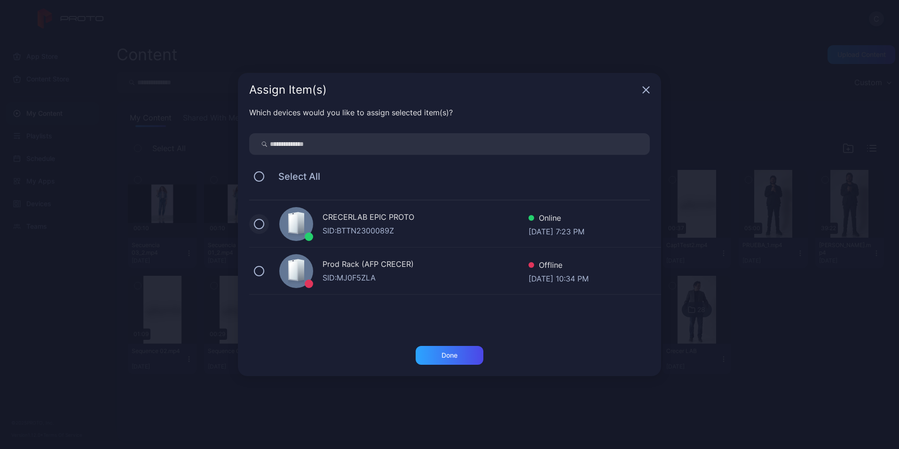
click at [262, 223] on button at bounding box center [259, 224] width 10 height 10
click at [448, 354] on div "Done" at bounding box center [450, 355] width 16 height 8
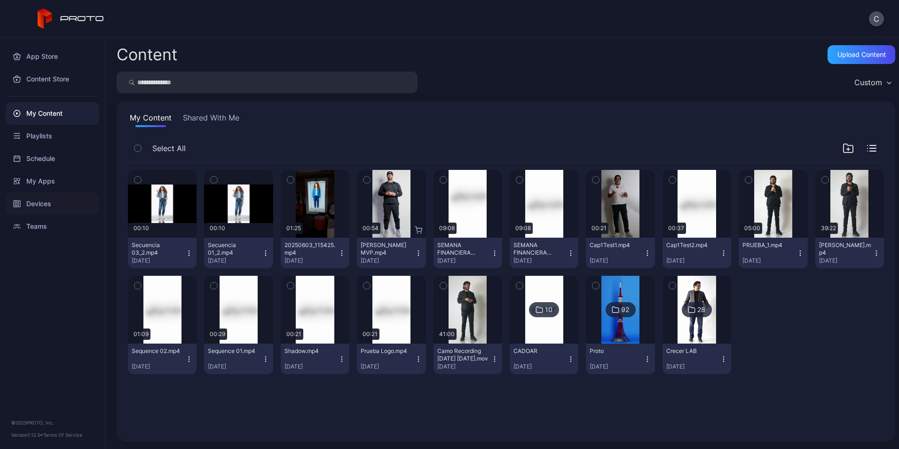
click at [37, 204] on div "Devices" at bounding box center [53, 203] width 94 height 23
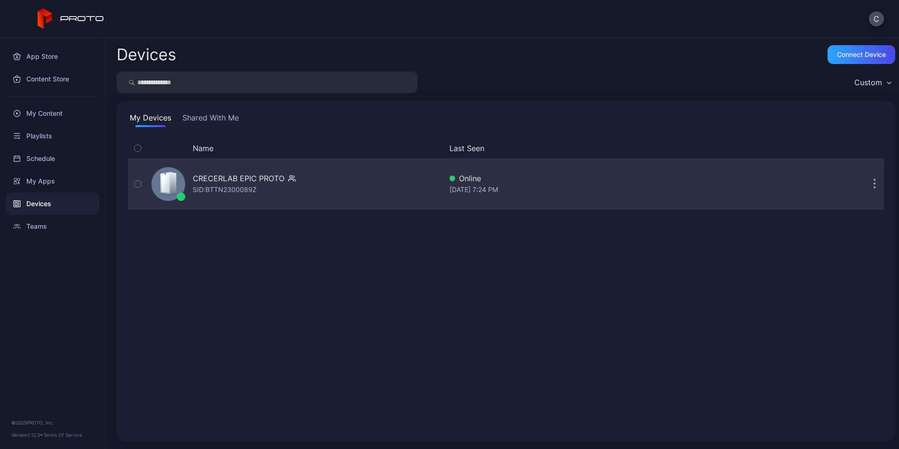
click at [217, 183] on div "CRECERLAB EPIC PROTO" at bounding box center [239, 178] width 92 height 11
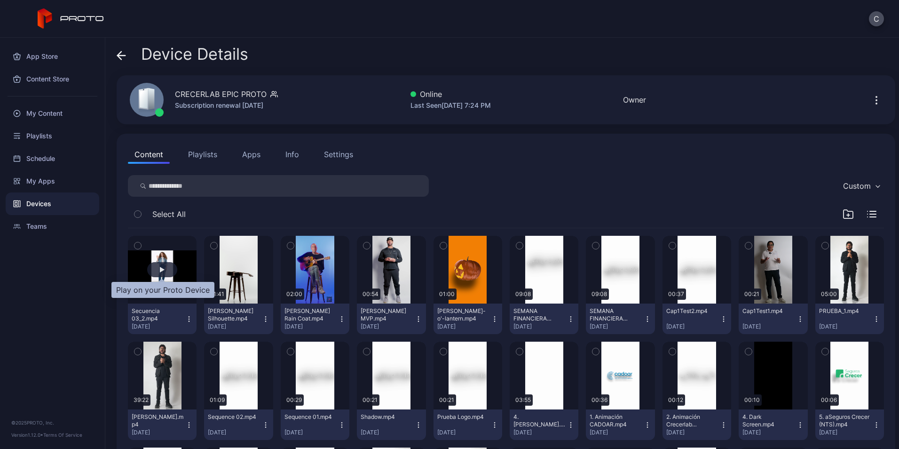
click at [160, 270] on div "button" at bounding box center [162, 270] width 5 height 6
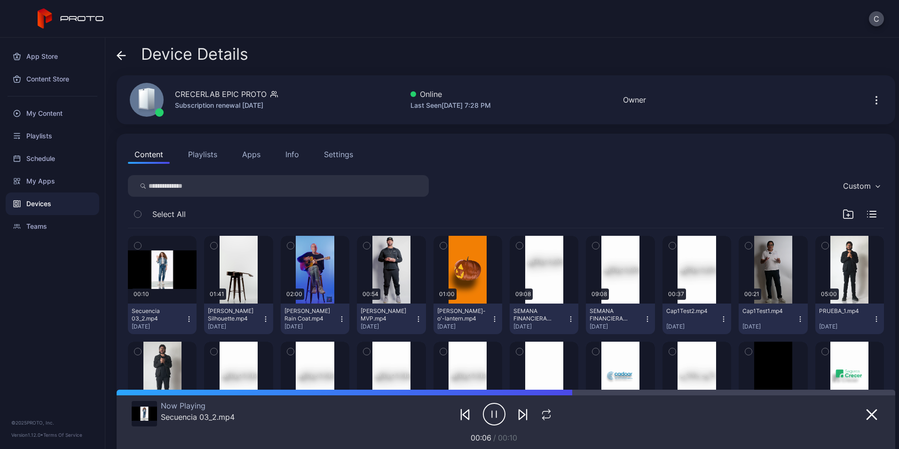
click at [189, 321] on icon "button" at bounding box center [189, 321] width 0 height 0
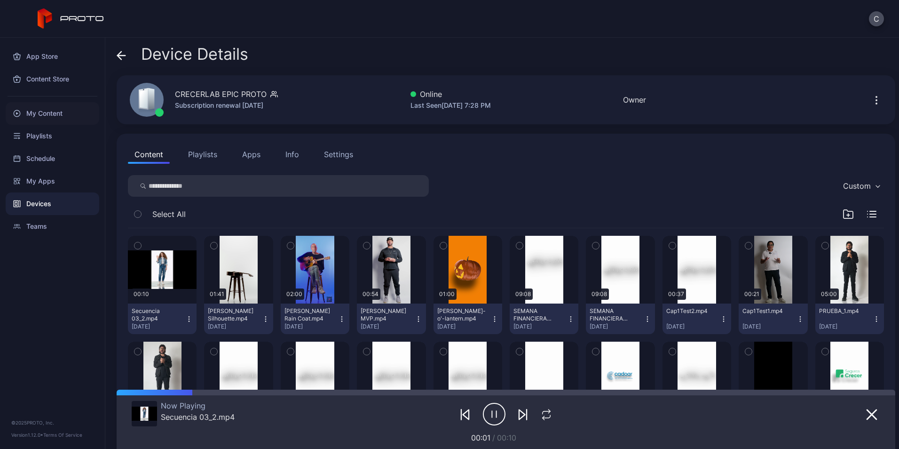
click at [34, 111] on div "My Content" at bounding box center [53, 113] width 94 height 23
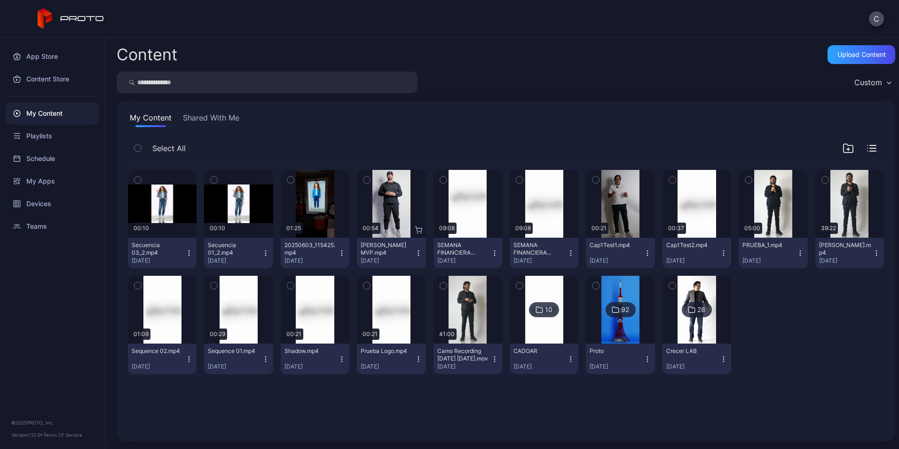
click at [262, 256] on icon "button" at bounding box center [266, 253] width 8 height 8
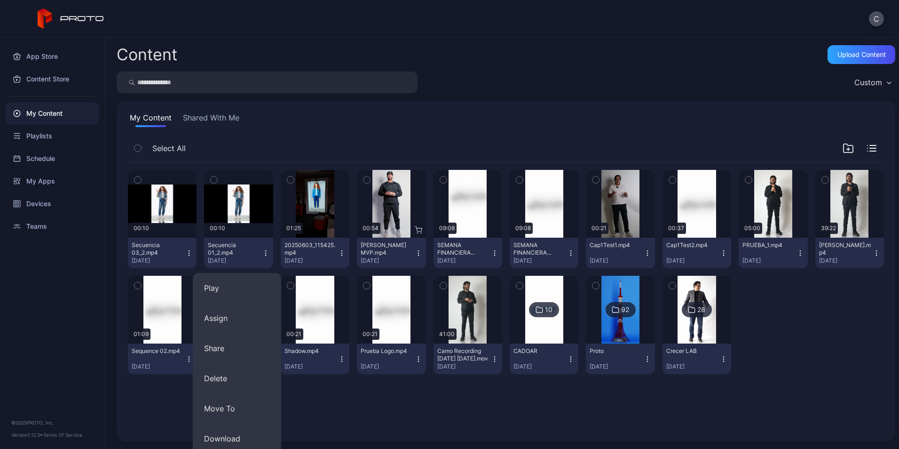
drag, startPoint x: 595, startPoint y: 60, endPoint x: 543, endPoint y: 71, distance: 53.2
click at [595, 60] on div "Content Upload Content" at bounding box center [506, 54] width 779 height 19
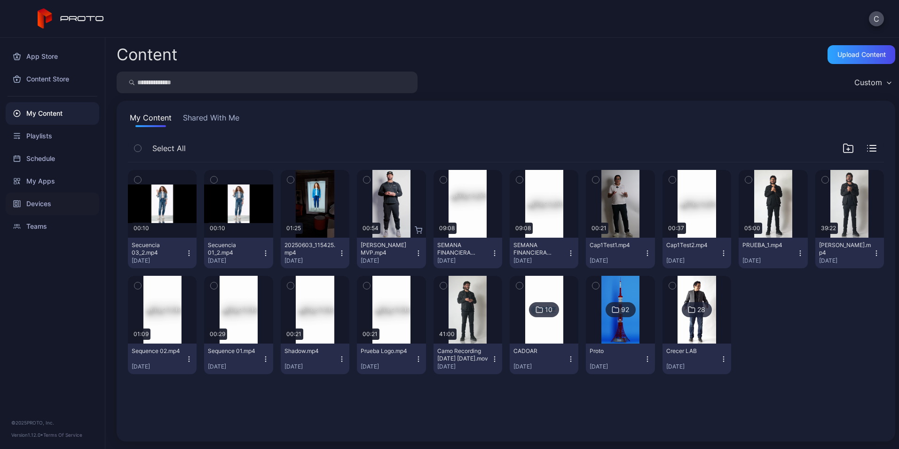
click at [37, 202] on div "Devices" at bounding box center [53, 203] width 94 height 23
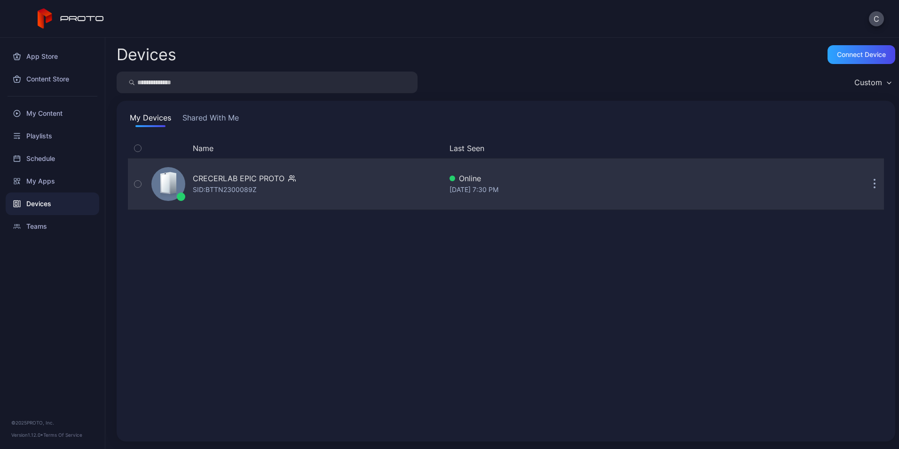
click at [229, 179] on div "CRECERLAB EPIC PROTO" at bounding box center [239, 178] width 92 height 11
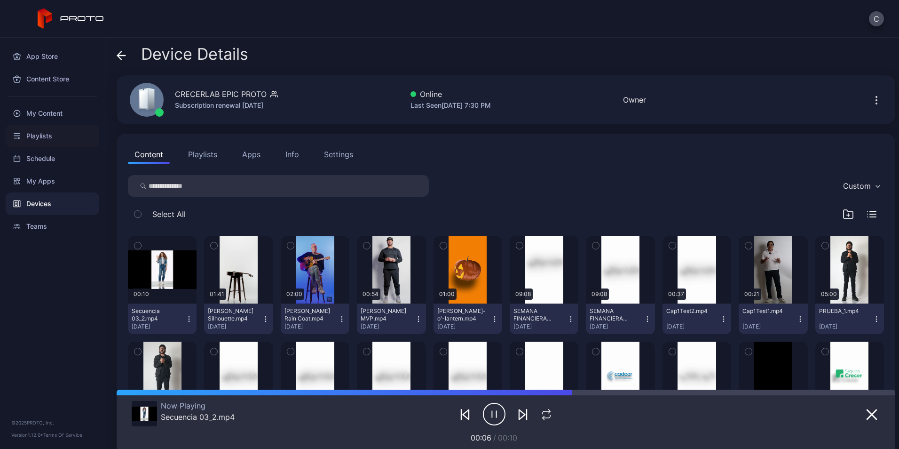
click at [38, 134] on div "Playlists" at bounding box center [53, 136] width 94 height 23
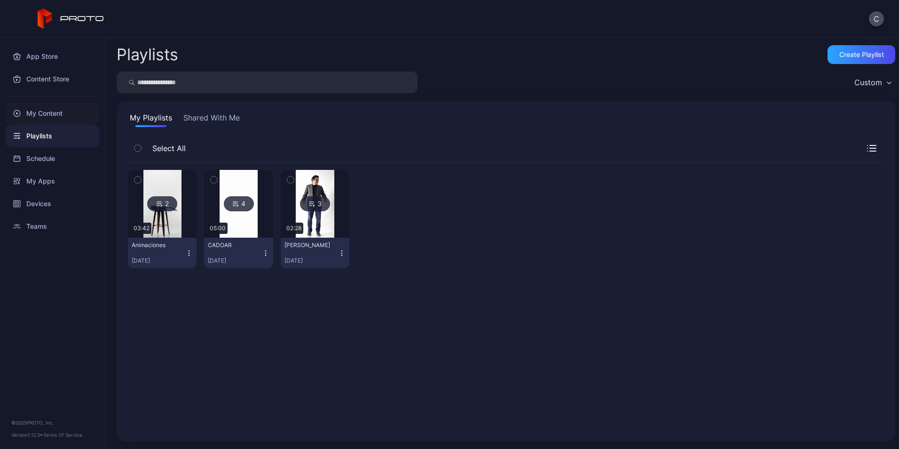
click at [36, 112] on div "My Content" at bounding box center [53, 113] width 94 height 23
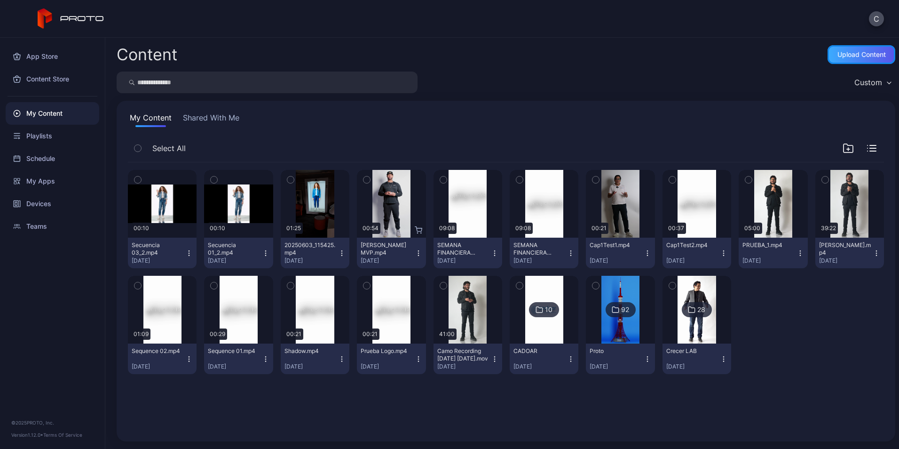
click at [847, 56] on div "Upload Content" at bounding box center [861, 55] width 48 height 8
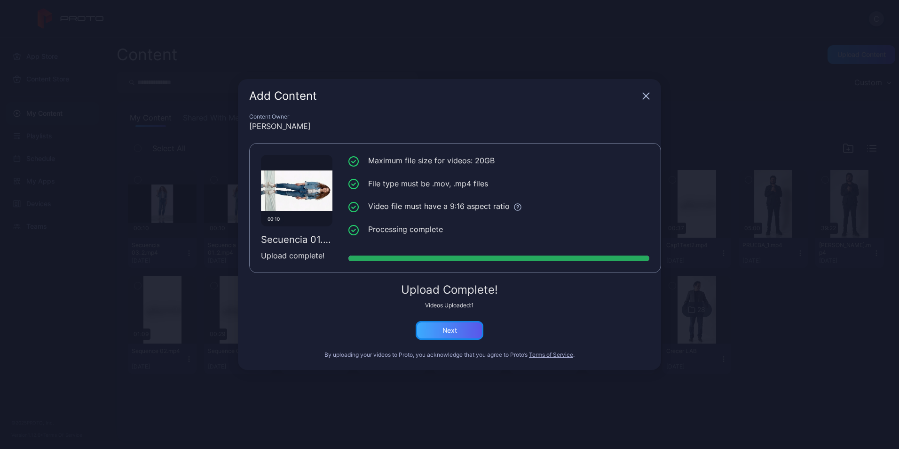
click at [455, 330] on div "Next" at bounding box center [449, 330] width 15 height 8
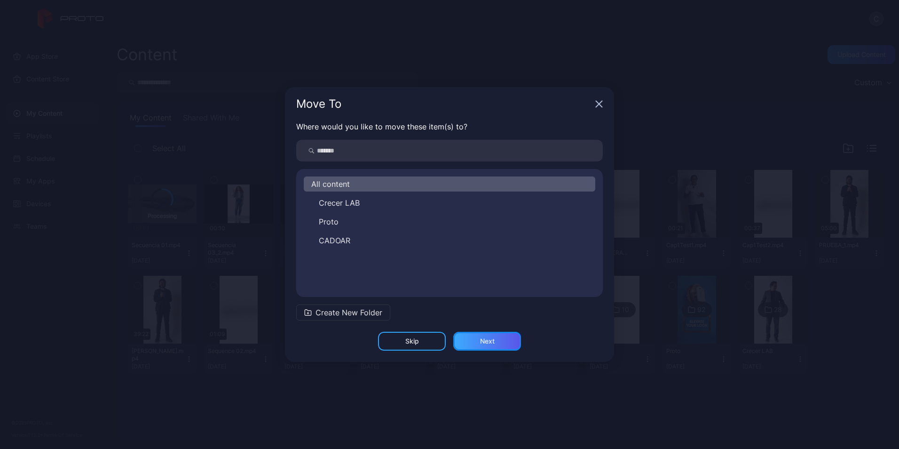
click at [501, 339] on div "Next" at bounding box center [487, 341] width 68 height 19
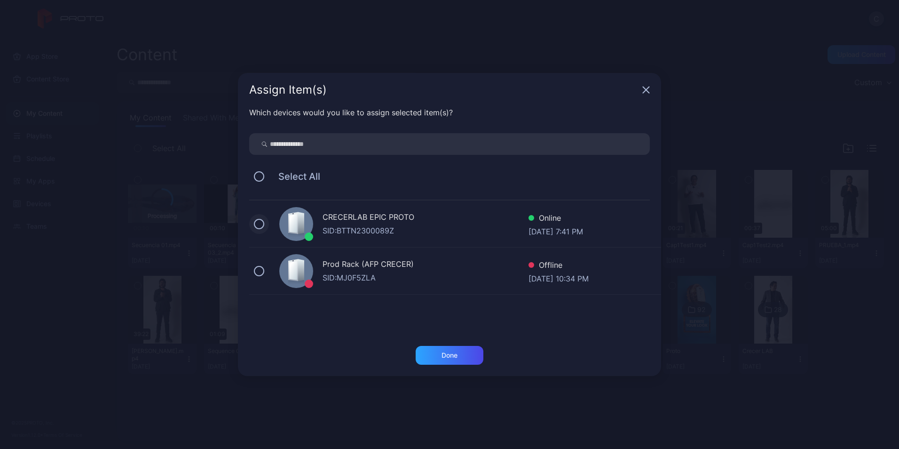
click at [257, 224] on button at bounding box center [259, 224] width 10 height 10
click at [461, 355] on div "Done" at bounding box center [450, 355] width 68 height 19
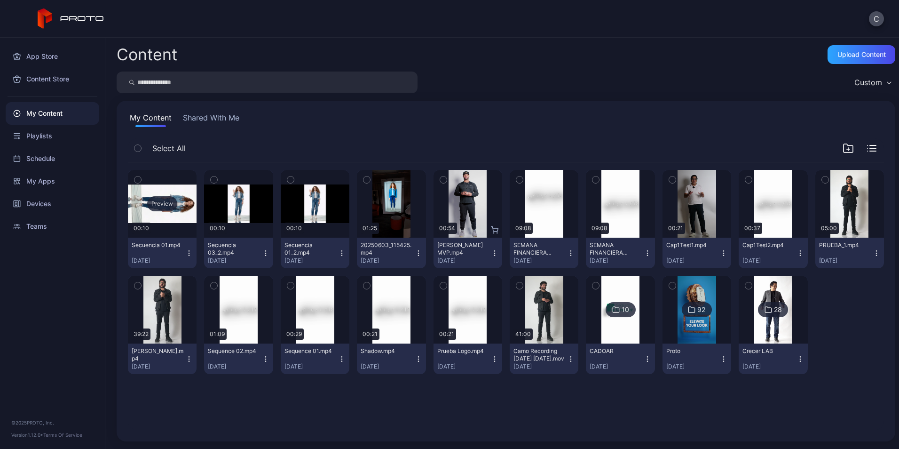
click at [158, 201] on div "Preview" at bounding box center [162, 203] width 30 height 15
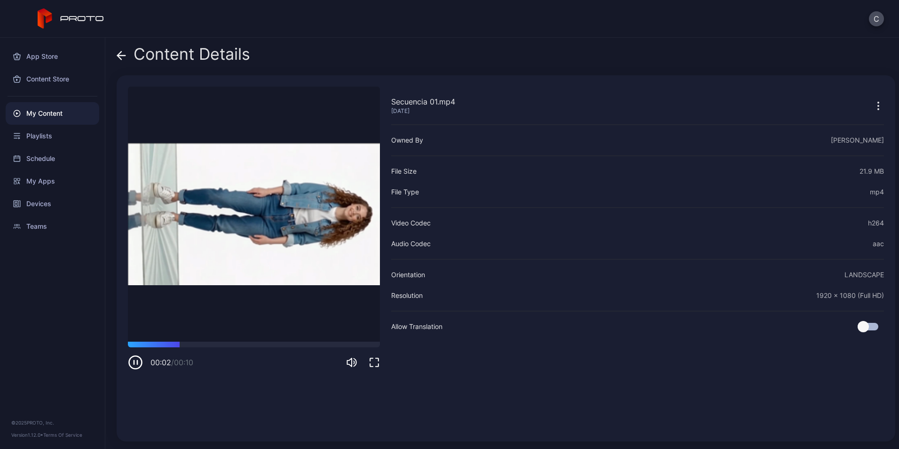
click at [138, 358] on icon "button" at bounding box center [135, 362] width 15 height 15
click at [118, 55] on icon at bounding box center [120, 55] width 4 height 8
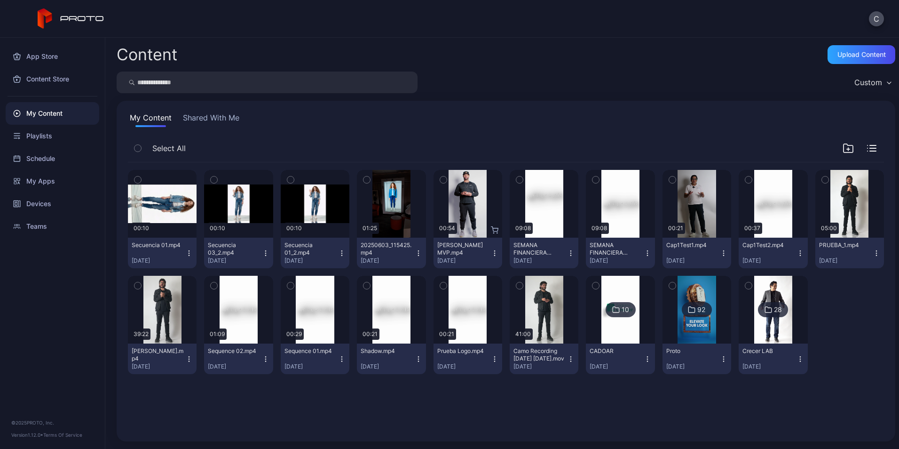
click at [214, 181] on icon "button" at bounding box center [214, 179] width 7 height 10
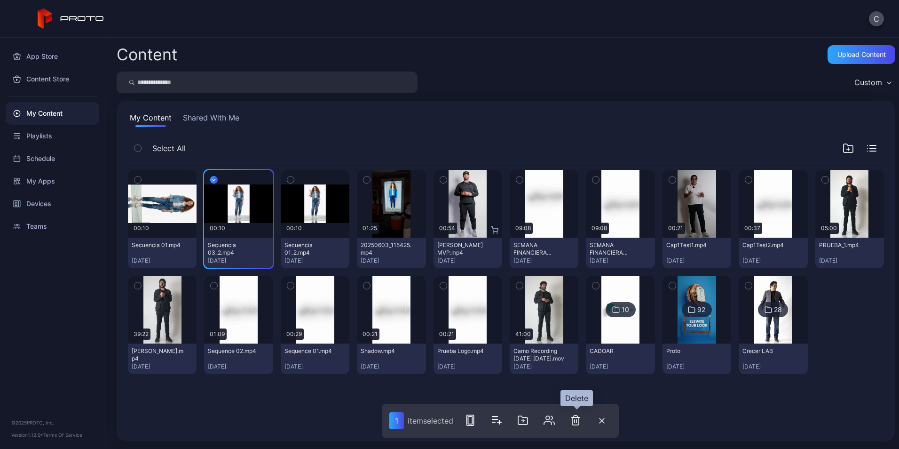
click at [577, 421] on icon "button" at bounding box center [575, 419] width 11 height 11
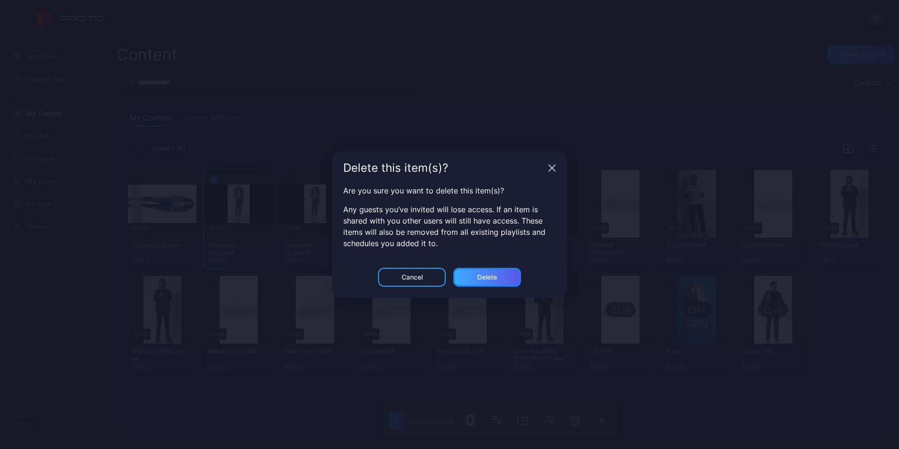
drag, startPoint x: 488, startPoint y: 278, endPoint x: 399, endPoint y: 260, distance: 90.7
click at [488, 277] on div "Delete" at bounding box center [487, 277] width 20 height 8
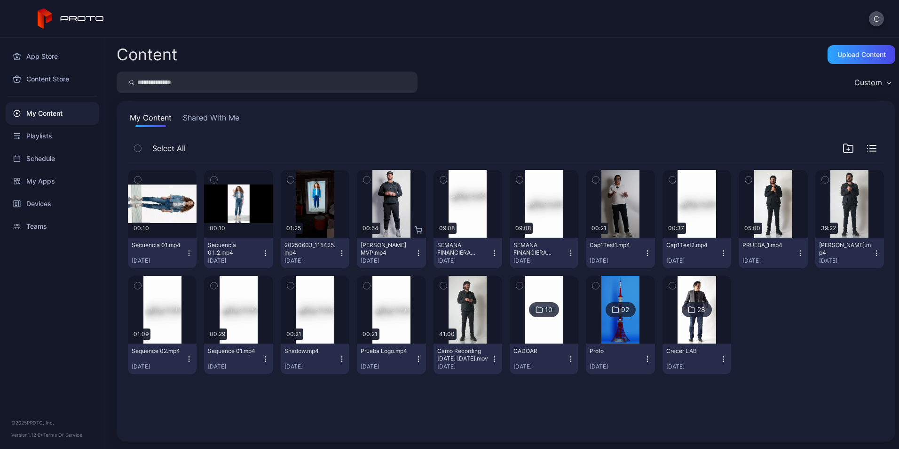
click at [213, 178] on icon "button" at bounding box center [214, 179] width 7 height 10
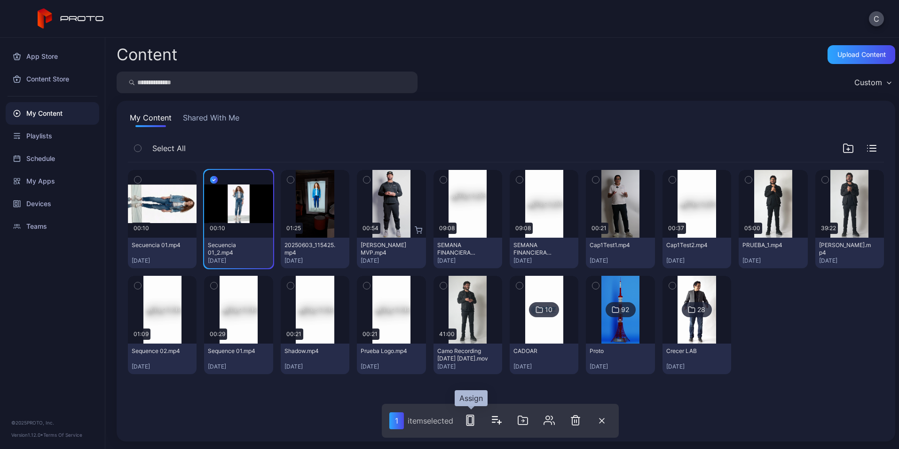
click at [471, 415] on rect "button" at bounding box center [470, 420] width 7 height 10
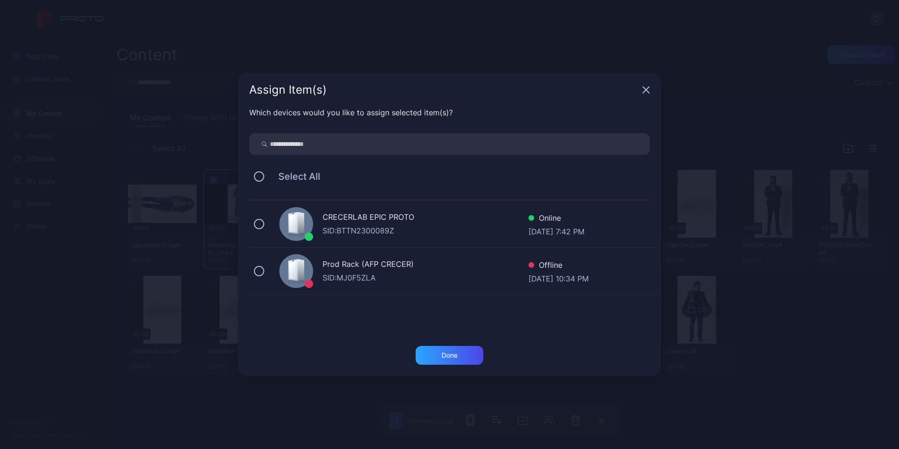
drag, startPoint x: 645, startPoint y: 89, endPoint x: 625, endPoint y: 94, distance: 20.8
click at [644, 89] on icon "button" at bounding box center [646, 90] width 8 height 8
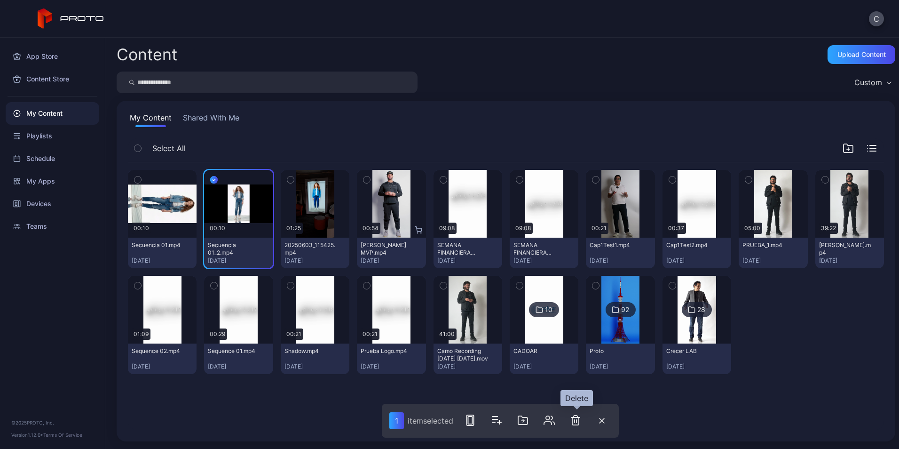
click at [575, 421] on icon "button" at bounding box center [575, 420] width 0 height 3
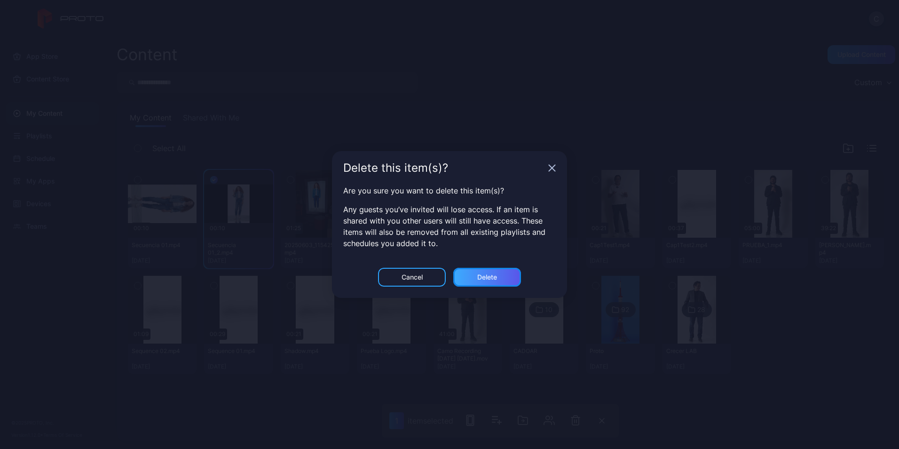
click at [479, 279] on div "Delete" at bounding box center [487, 277] width 20 height 8
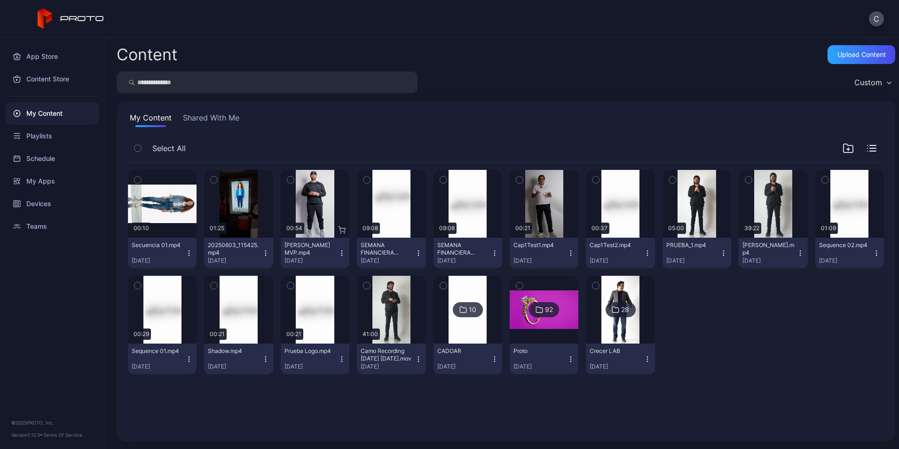
click at [137, 180] on icon "button" at bounding box center [137, 179] width 2 height 1
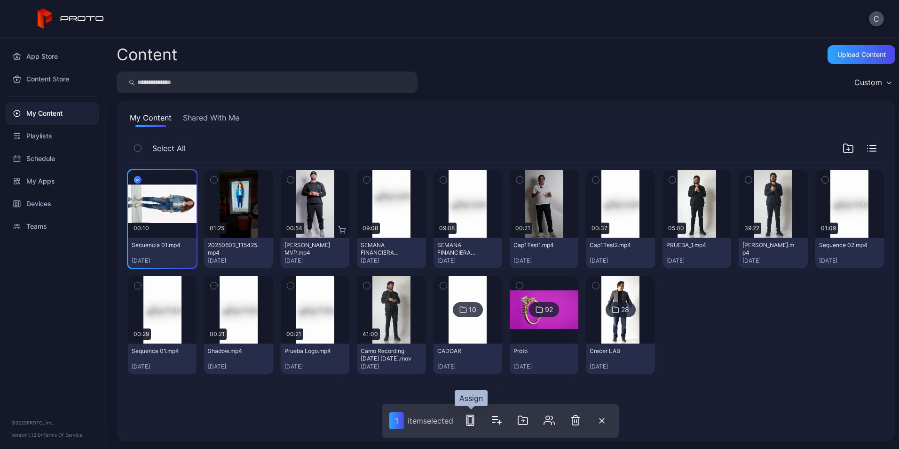
click at [471, 420] on icon "button" at bounding box center [470, 419] width 11 height 11
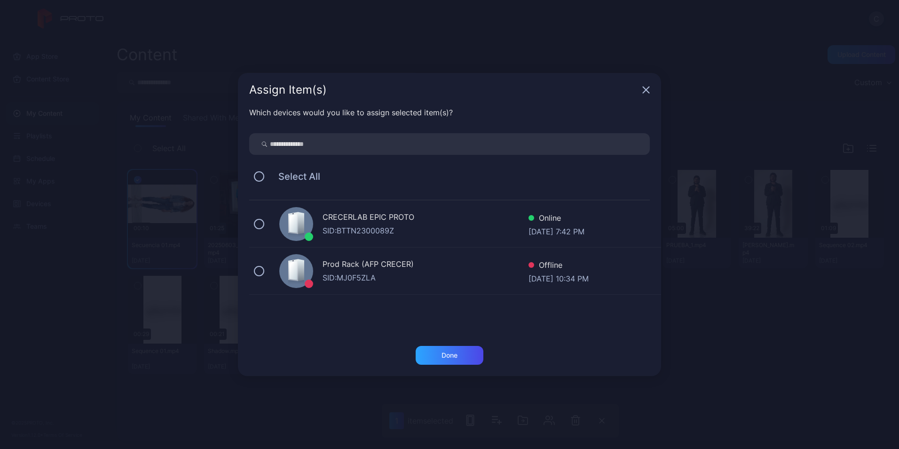
click at [264, 220] on div "CRECERLAB EPIC PROTO SID: BTTN2300089Z Online [DATE] 7:42 PM" at bounding box center [455, 223] width 412 height 47
drag, startPoint x: 452, startPoint y: 355, endPoint x: 465, endPoint y: 364, distance: 15.5
click at [453, 355] on div "Done" at bounding box center [450, 355] width 16 height 8
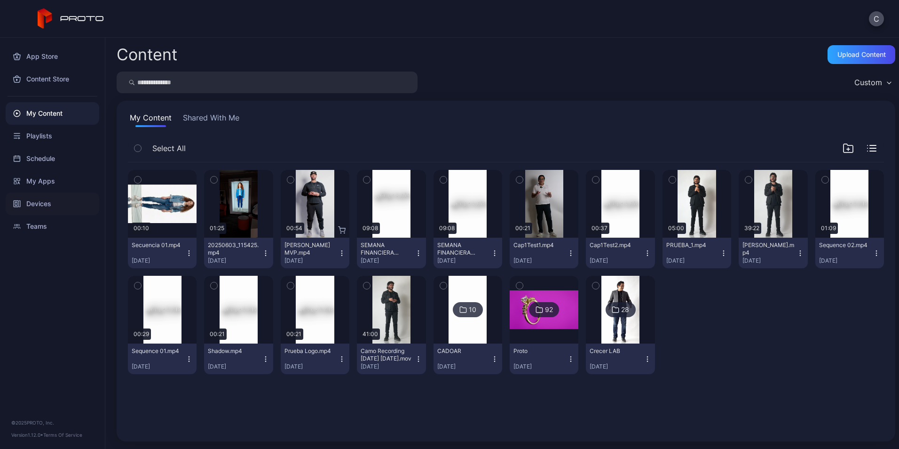
click at [48, 201] on div "Devices" at bounding box center [53, 203] width 94 height 23
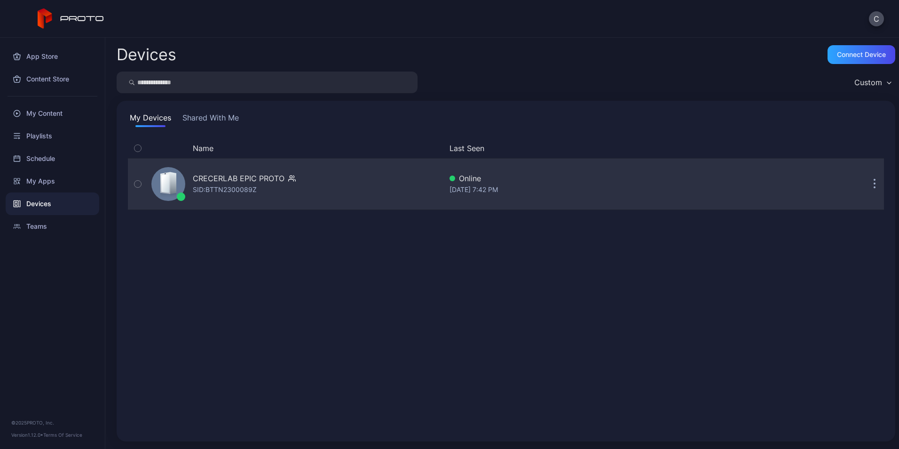
click at [228, 176] on div "CRECERLAB EPIC PROTO" at bounding box center [239, 178] width 92 height 11
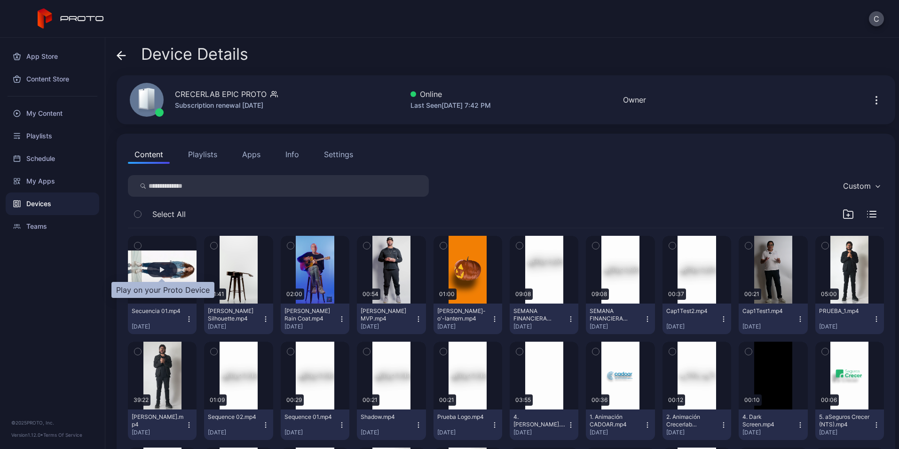
click at [160, 271] on div "button" at bounding box center [162, 270] width 5 height 6
